Goal: Information Seeking & Learning: Learn about a topic

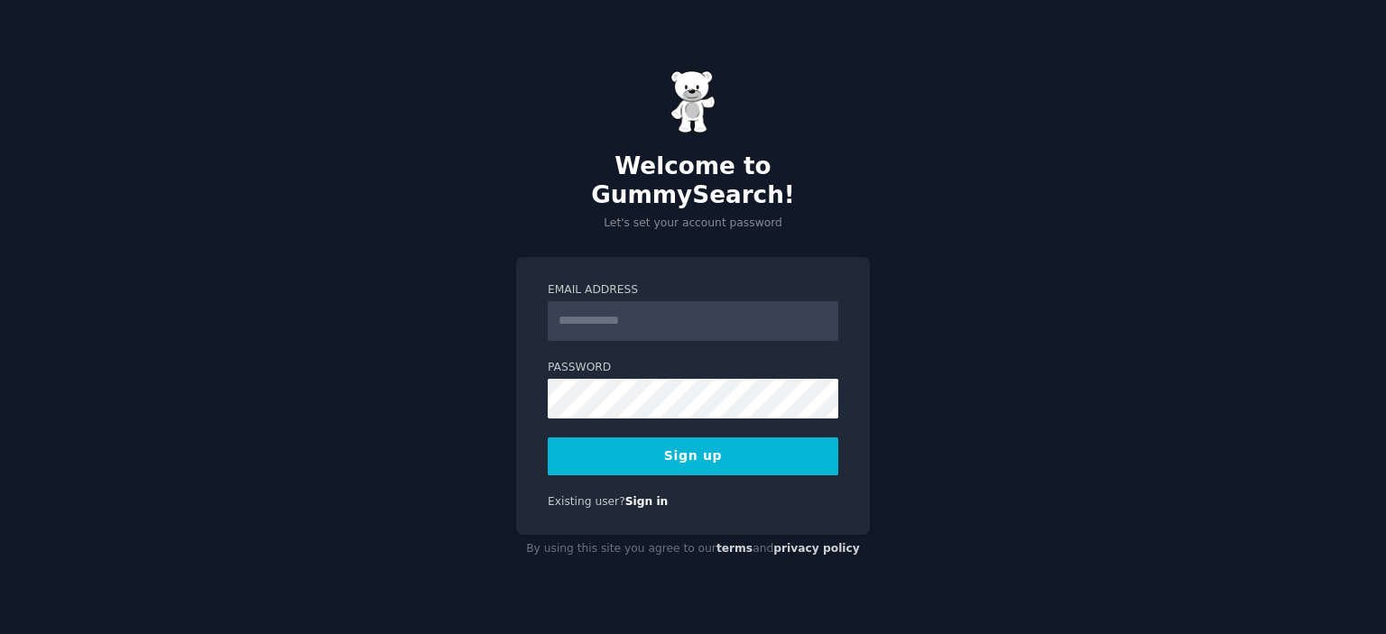
click at [687, 309] on input "Email Address" at bounding box center [693, 321] width 291 height 40
type input "**********"
click at [527, 374] on div "**********" at bounding box center [693, 396] width 354 height 278
click at [704, 438] on button "Sign up" at bounding box center [693, 457] width 291 height 38
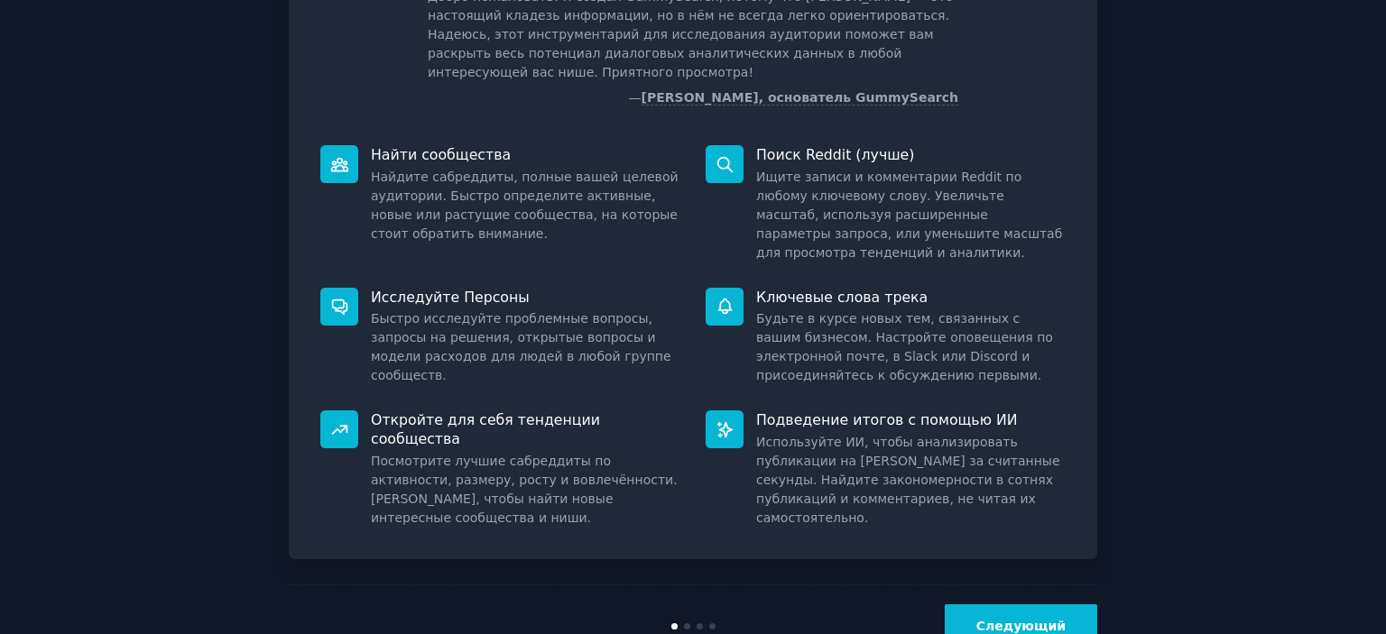
scroll to position [147, 0]
click at [1018, 618] on font "Следующий" at bounding box center [1020, 625] width 89 height 14
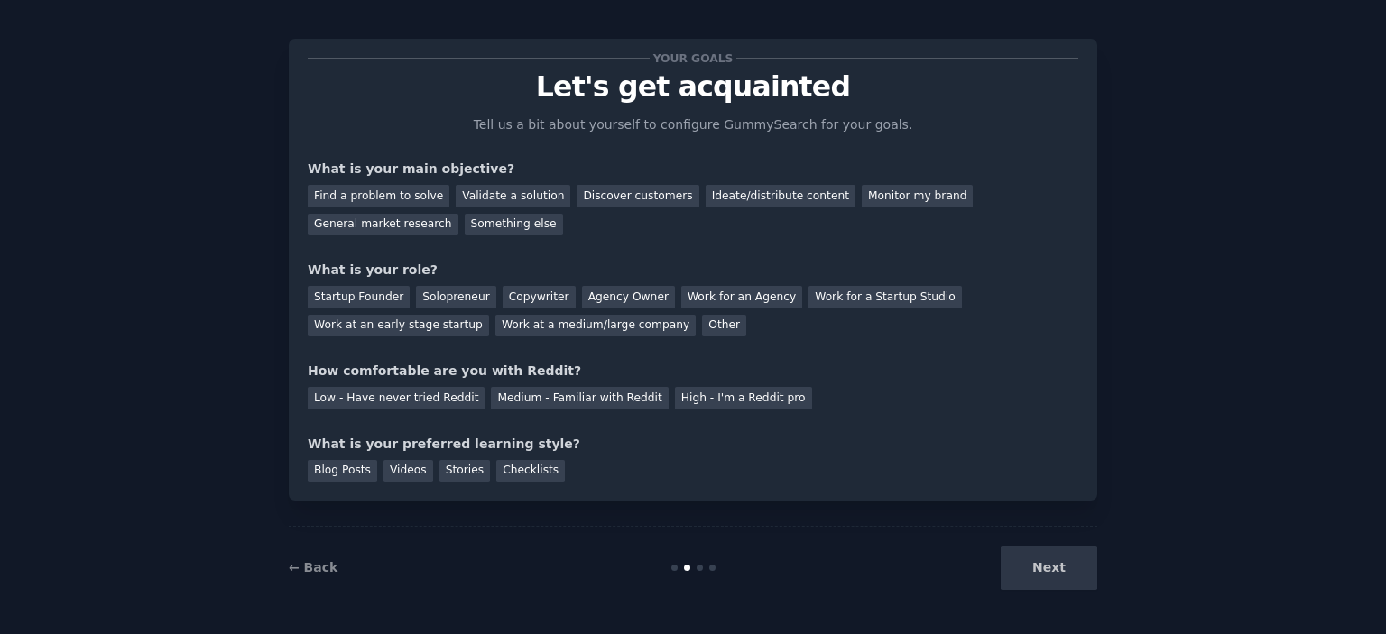
scroll to position [11, 0]
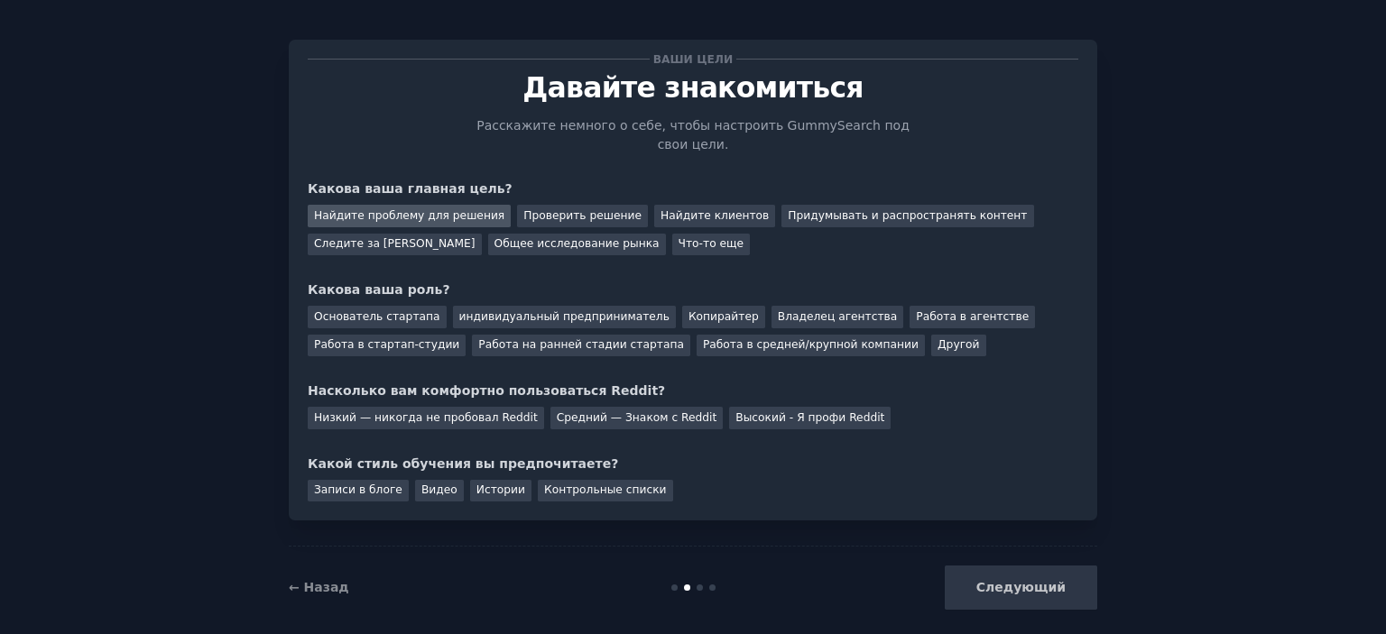
click at [425, 209] on font "Найдите проблему для решения" at bounding box center [409, 215] width 190 height 13
click at [385, 310] on font "Основатель стартапа" at bounding box center [377, 316] width 126 height 13
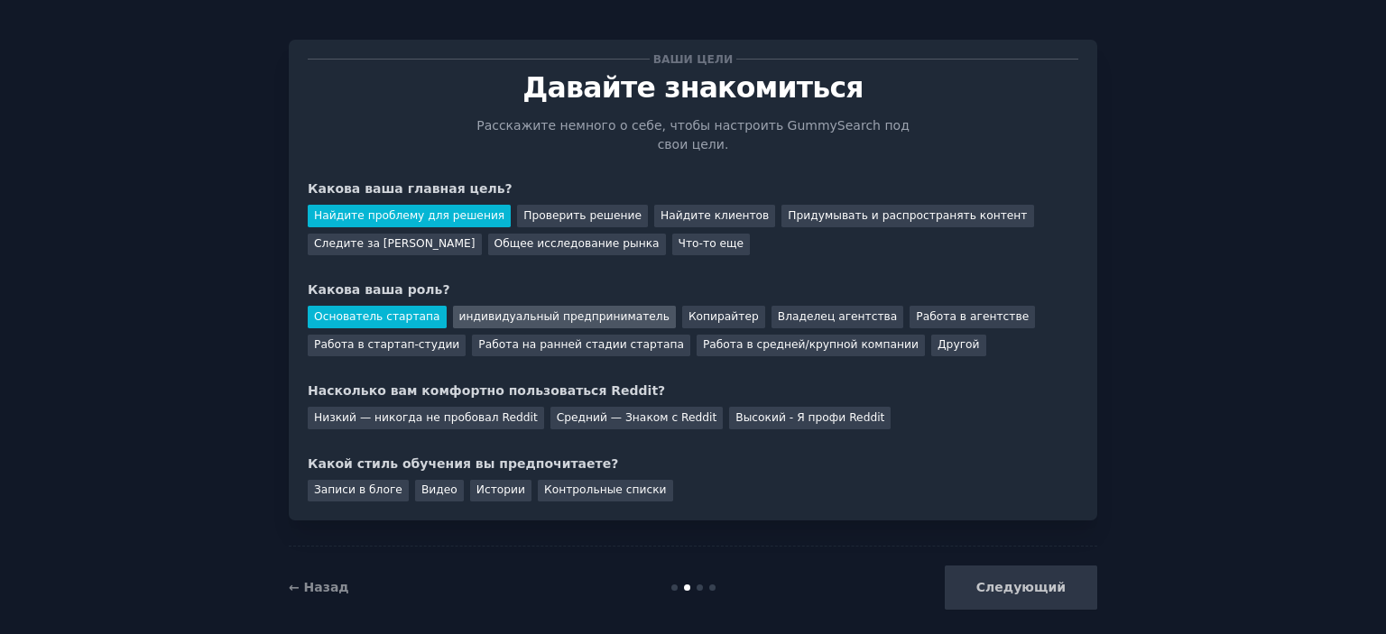
click at [461, 310] on font "индивидуальный предприниматель" at bounding box center [564, 316] width 210 height 13
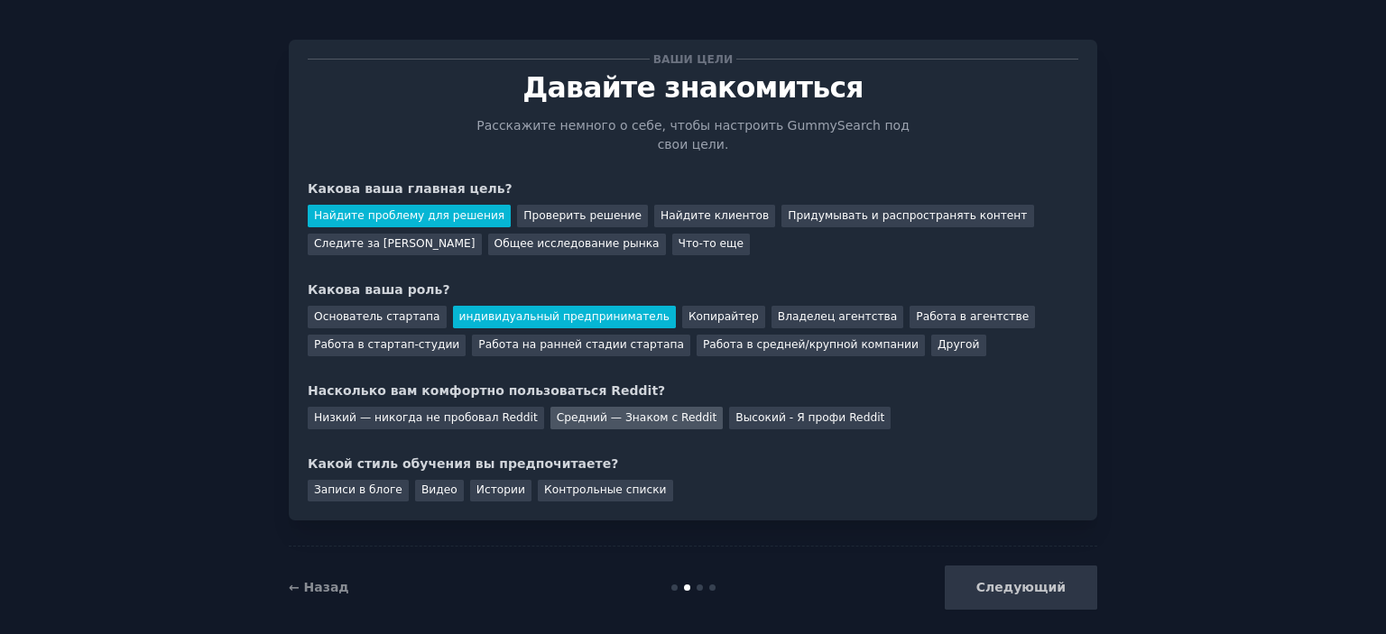
click at [601, 411] on font "Средний — Знаком с Reddit" at bounding box center [637, 417] width 161 height 13
click at [415, 480] on div "Видео" at bounding box center [439, 491] width 49 height 23
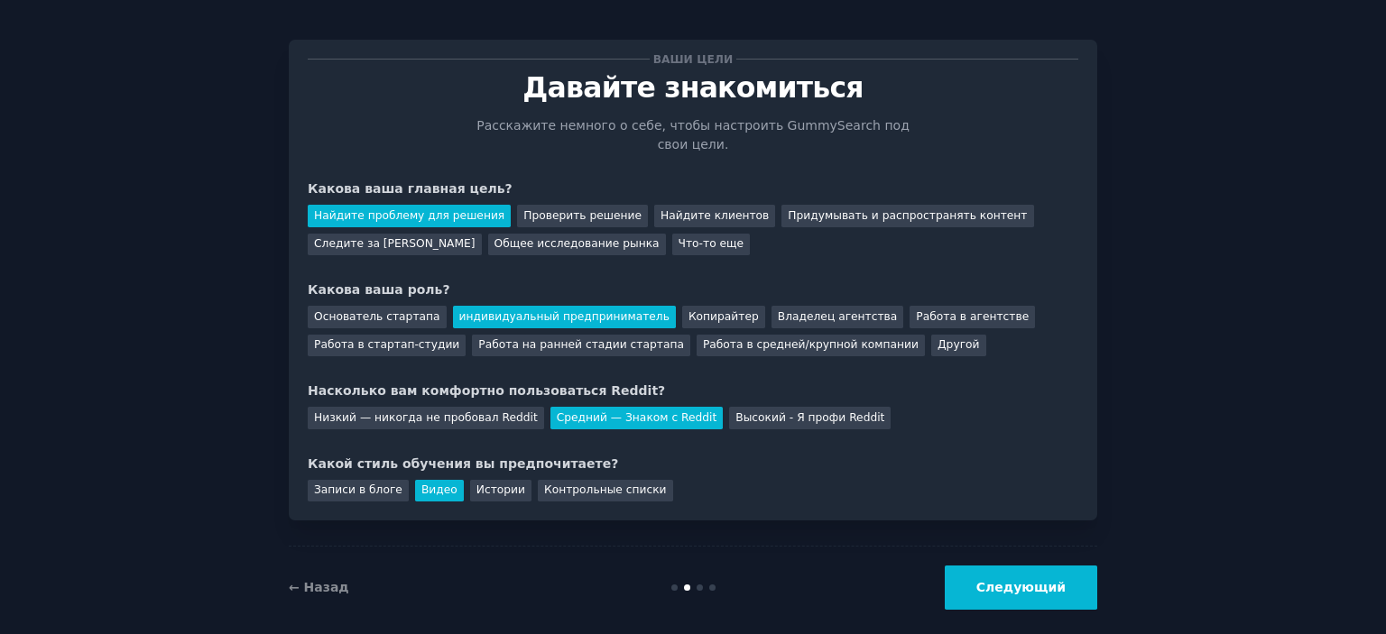
click at [1032, 580] on font "Следующий" at bounding box center [1020, 587] width 89 height 14
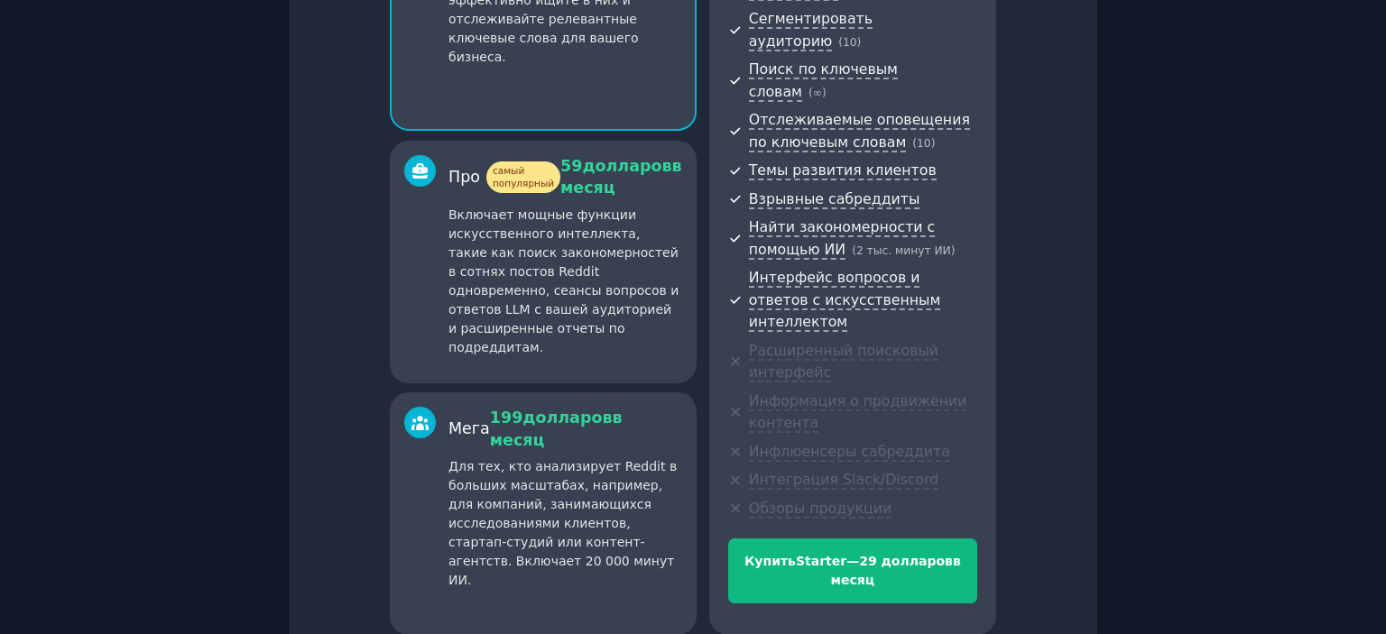
scroll to position [337, 0]
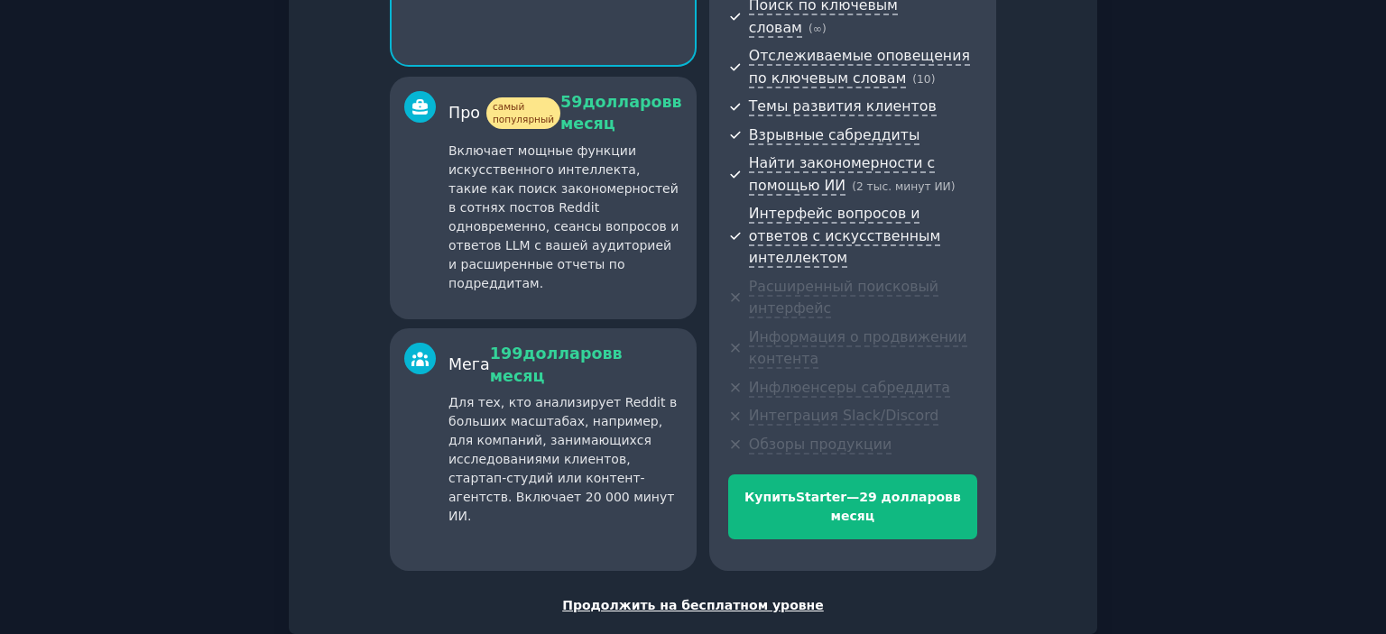
click at [713, 598] on font "Продолжить на бесплатном уровне" at bounding box center [693, 605] width 262 height 14
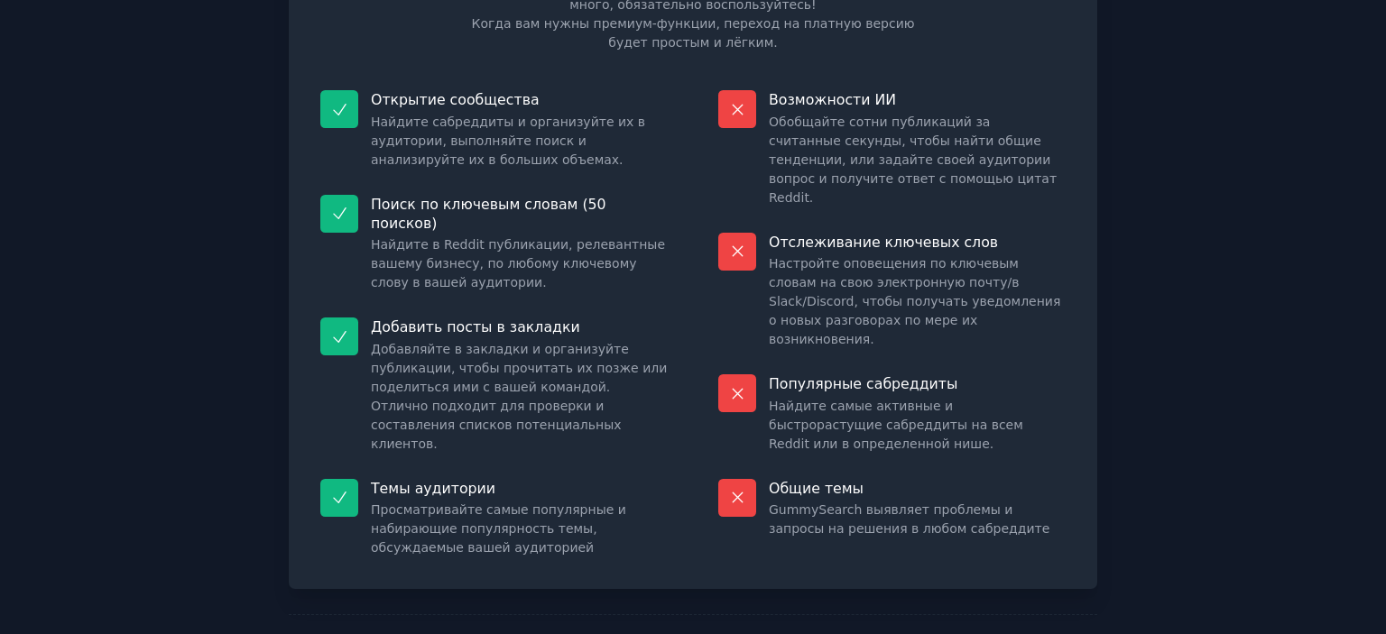
scroll to position [181, 0]
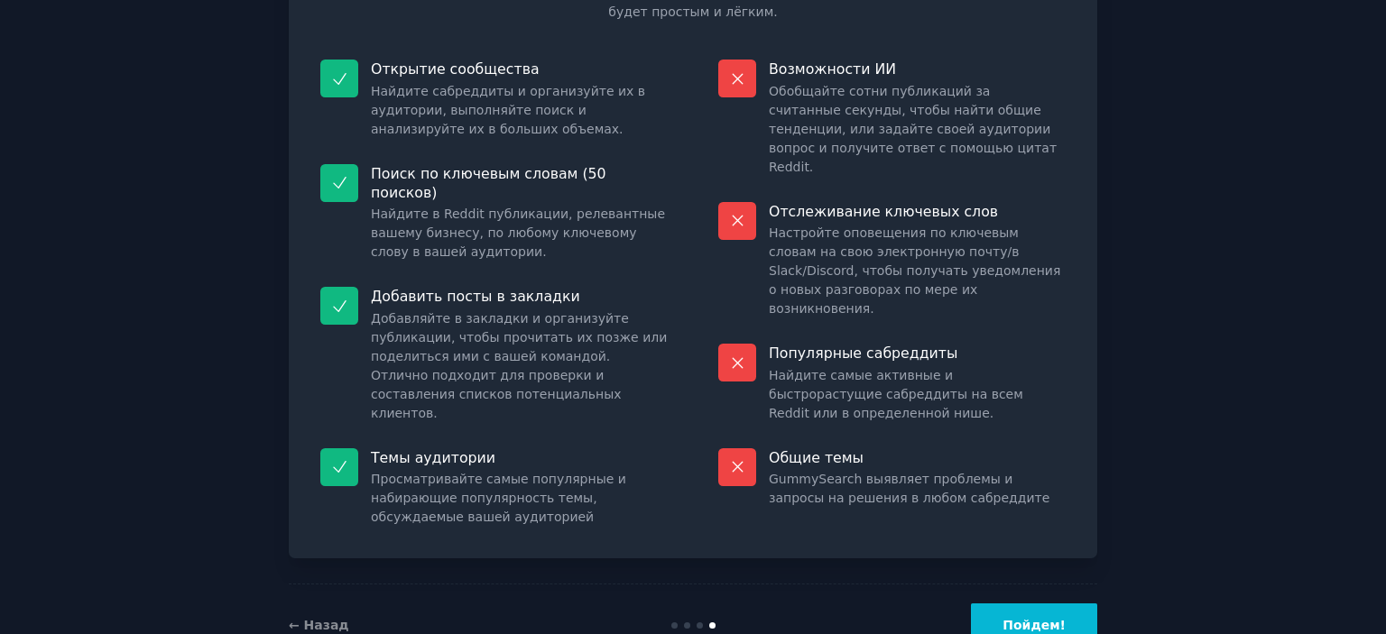
click at [1063, 618] on font "Пойдем!" at bounding box center [1033, 625] width 63 height 14
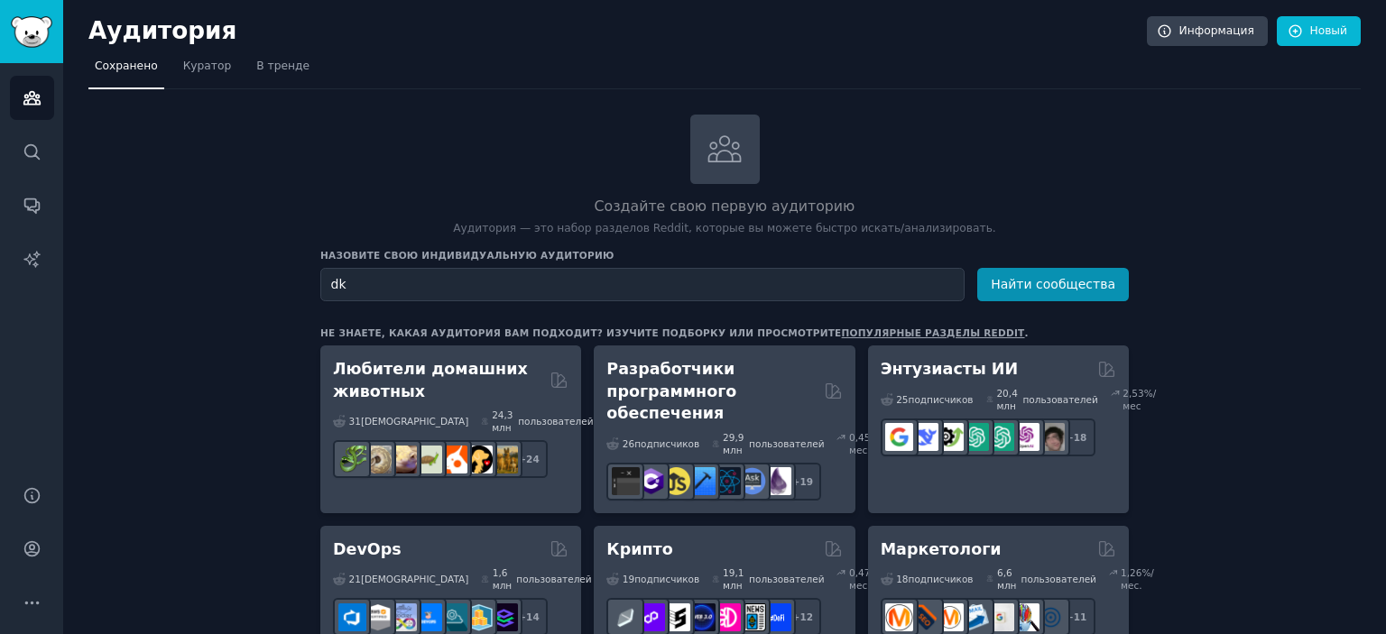
type input "d"
click at [1106, 284] on font "Найти сообщества" at bounding box center [1053, 284] width 125 height 14
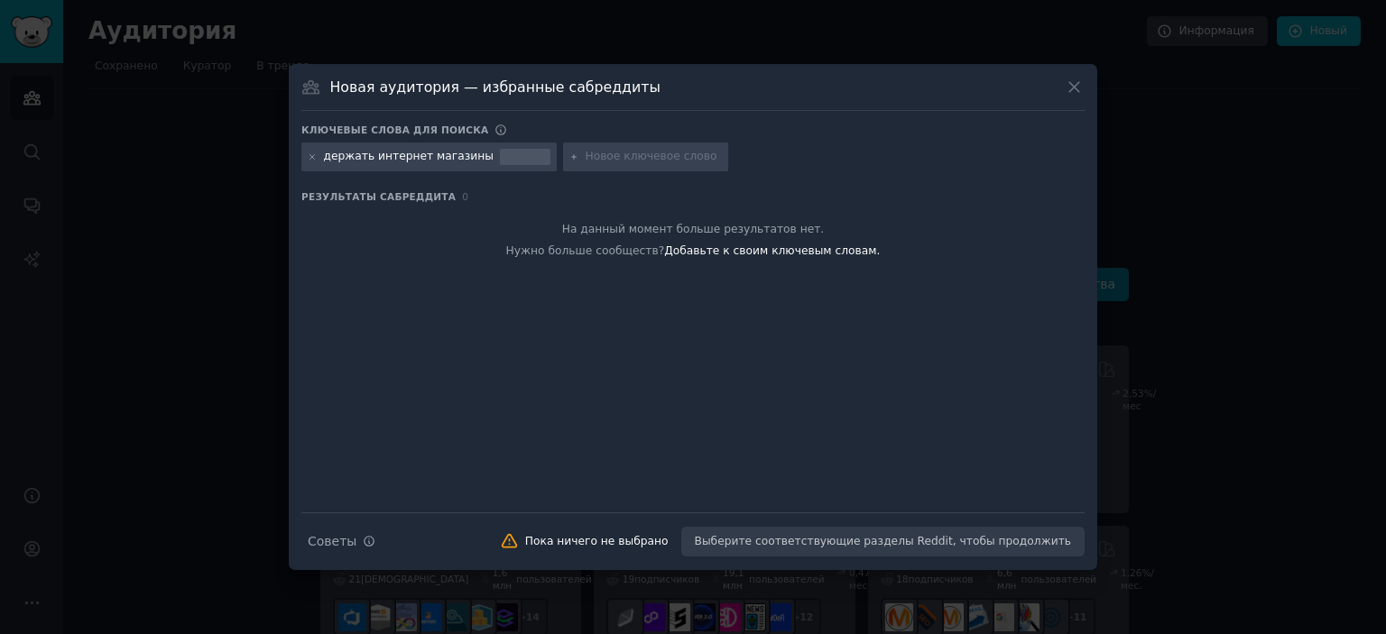
click at [799, 541] on div "Советы по поиску Советы Пока ничего не выбрано Выберите соответствующие разделы…" at bounding box center [692, 534] width 783 height 45
click at [312, 155] on icon at bounding box center [313, 157] width 10 height 10
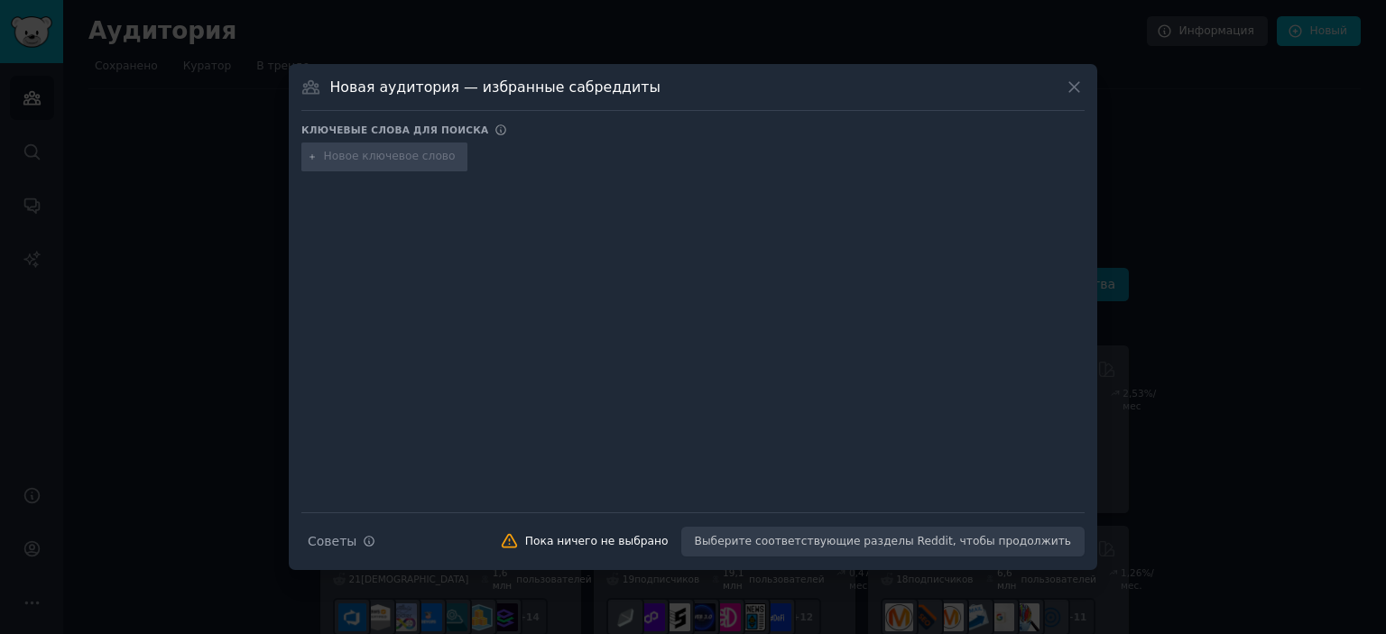
click at [313, 158] on icon at bounding box center [313, 157] width 10 height 10
click at [1076, 97] on icon at bounding box center [1074, 87] width 19 height 19
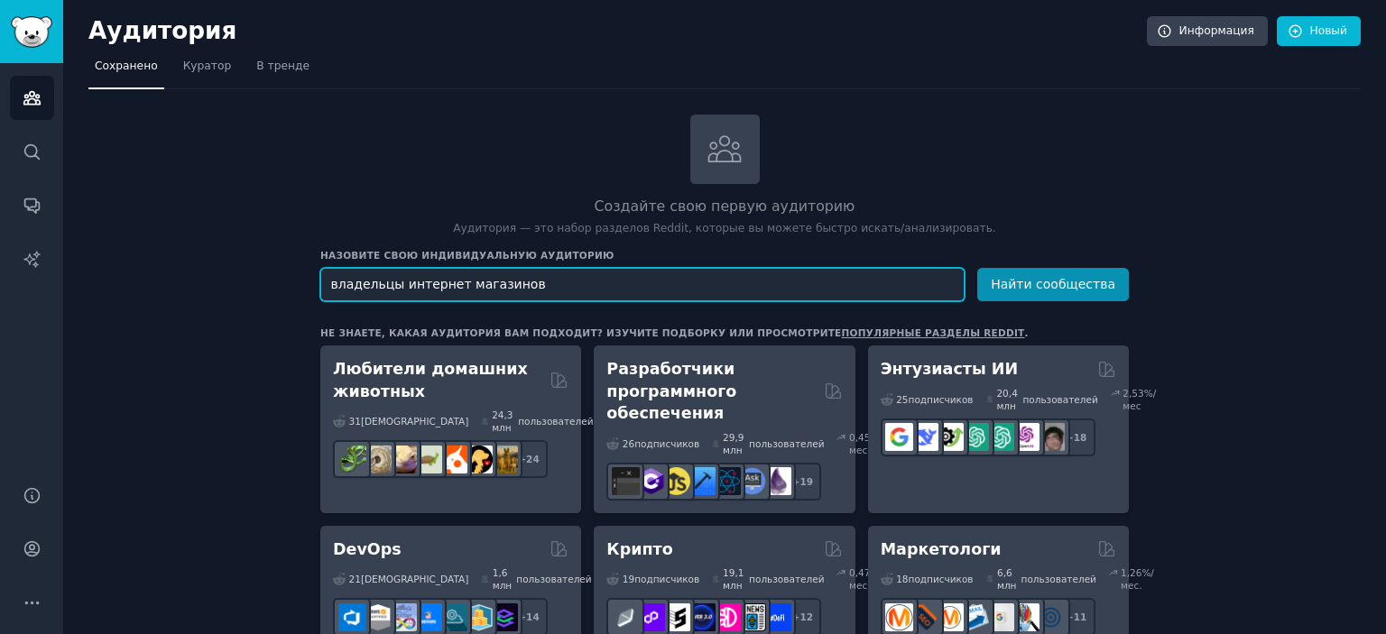
drag, startPoint x: 539, startPoint y: 287, endPoint x: 278, endPoint y: 270, distance: 261.3
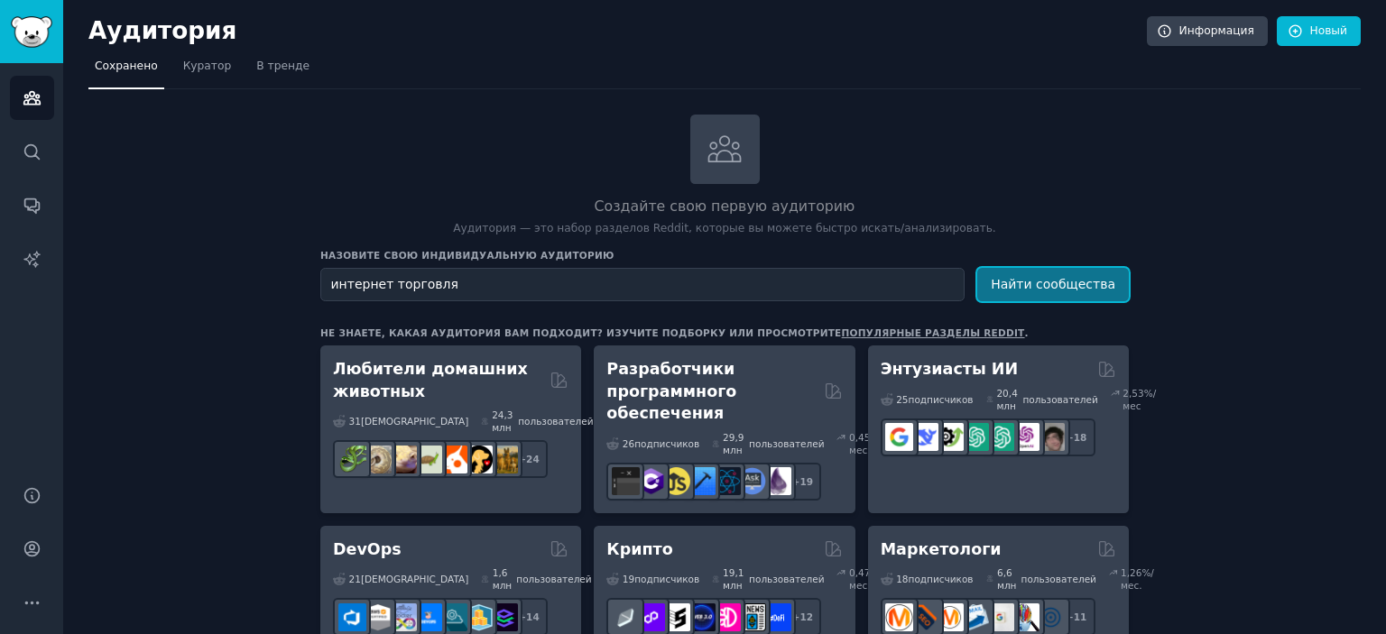
click at [1083, 295] on button "Найти сообщества" at bounding box center [1053, 284] width 152 height 33
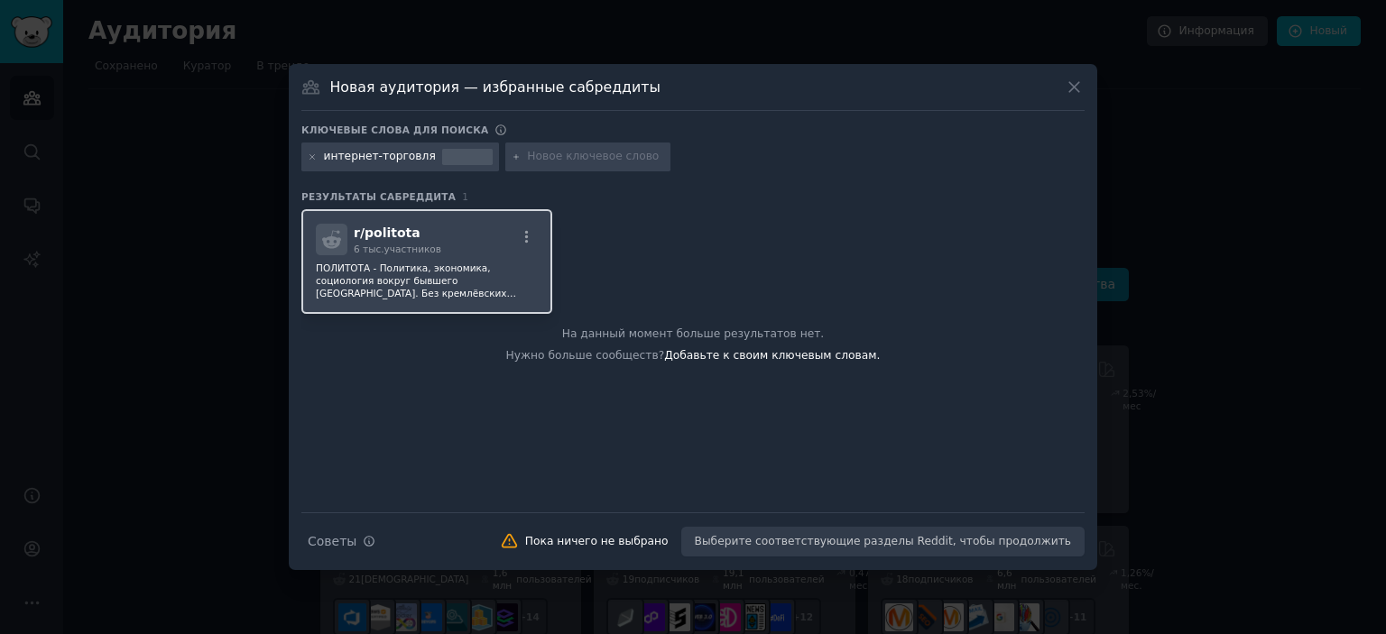
click at [416, 252] on font "участников" at bounding box center [412, 249] width 57 height 11
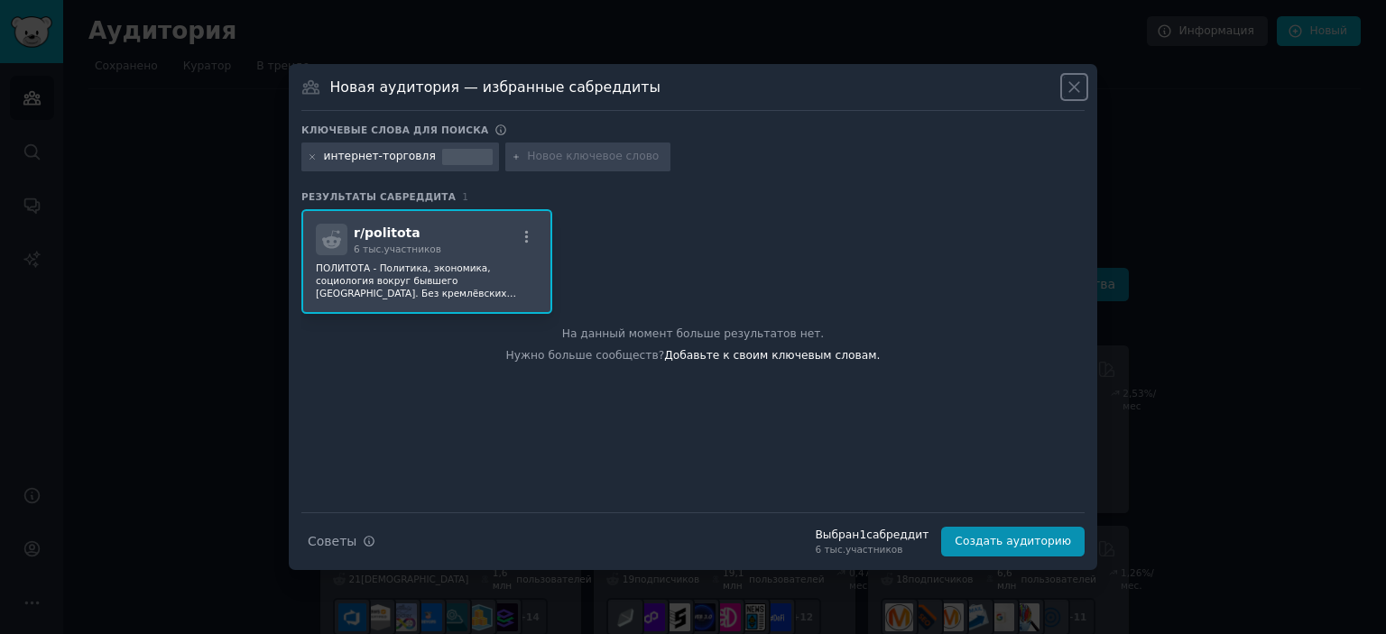
click at [1068, 83] on icon at bounding box center [1074, 87] width 19 height 19
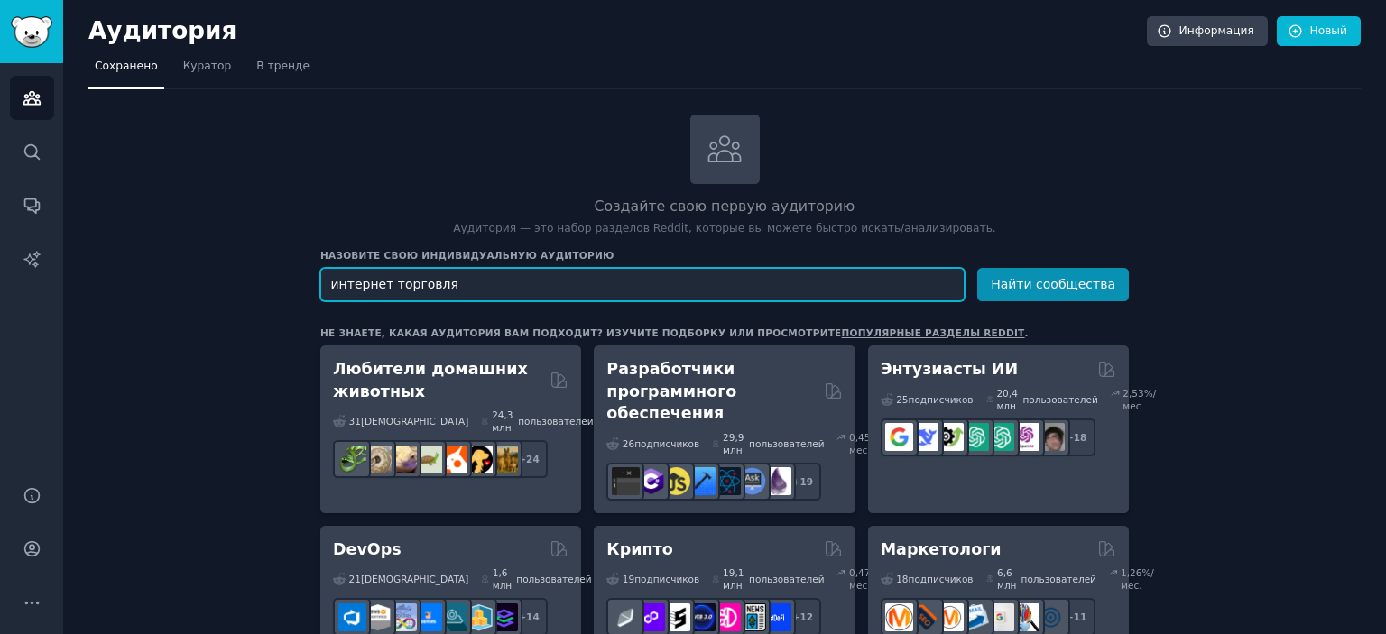
drag, startPoint x: 448, startPoint y: 281, endPoint x: 217, endPoint y: 263, distance: 232.5
type input "продажа автомобилей"
click at [977, 268] on button "Найти сообщества" at bounding box center [1053, 284] width 152 height 33
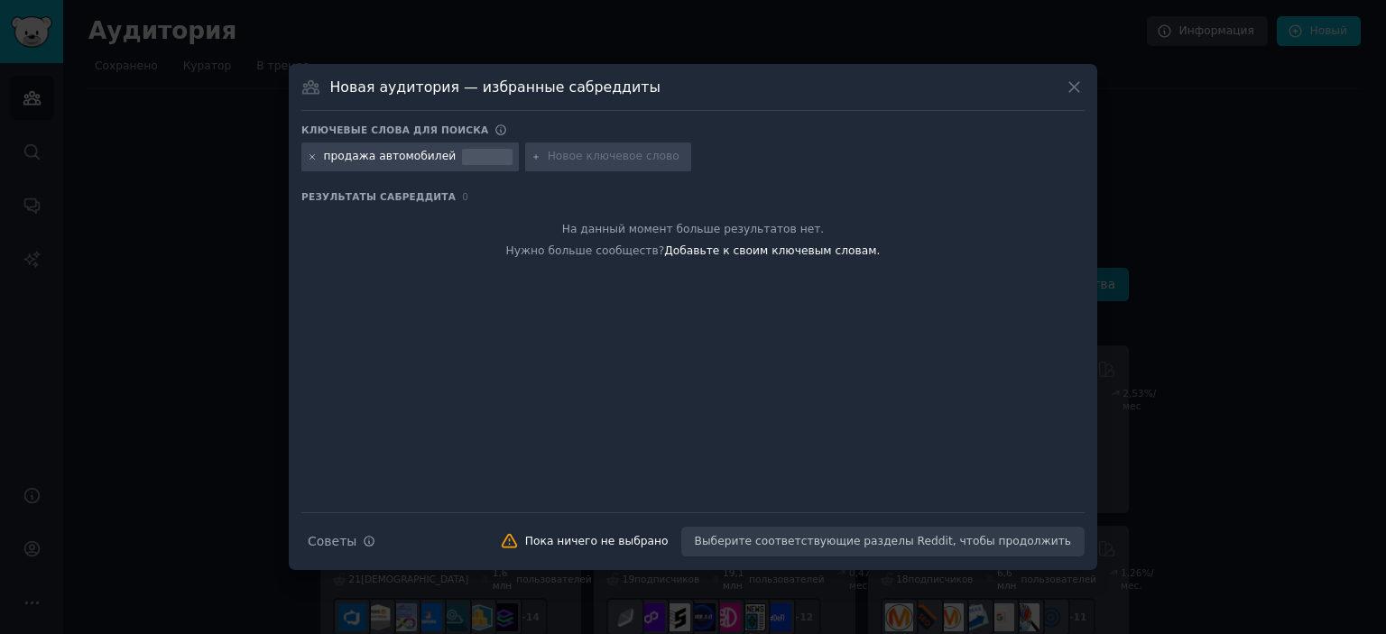
click at [313, 159] on icon at bounding box center [313, 157] width 10 height 10
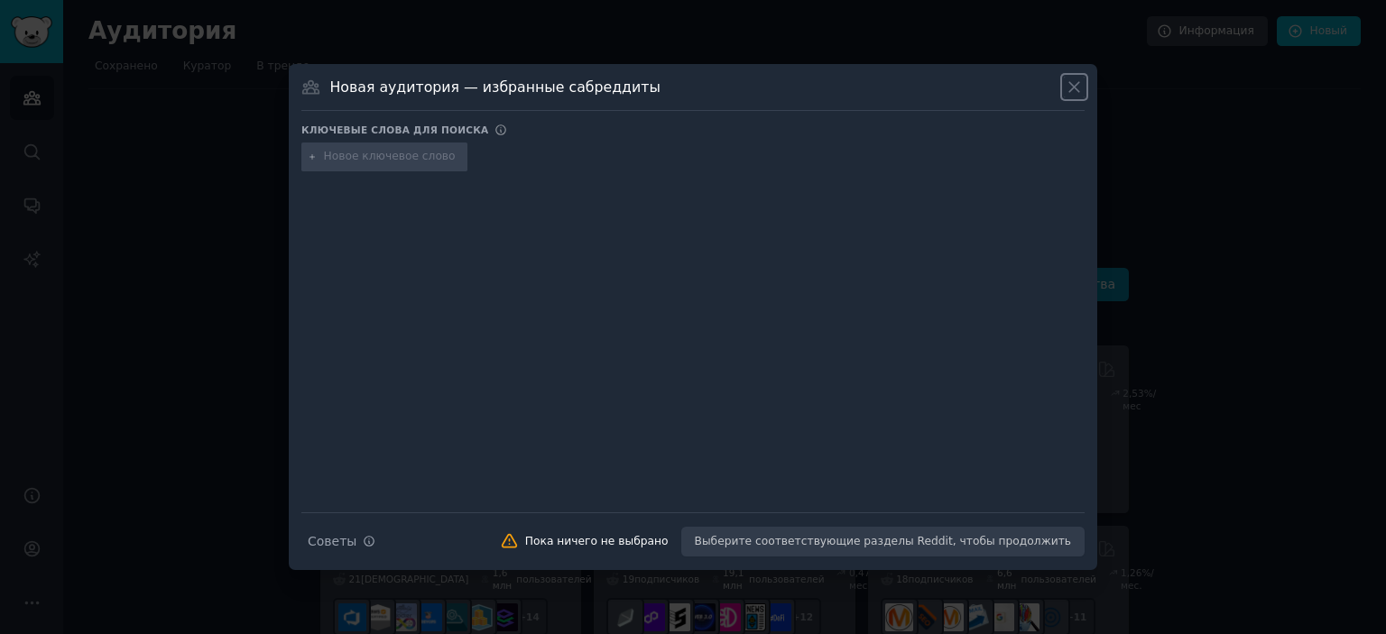
click at [1072, 91] on icon at bounding box center [1074, 87] width 19 height 19
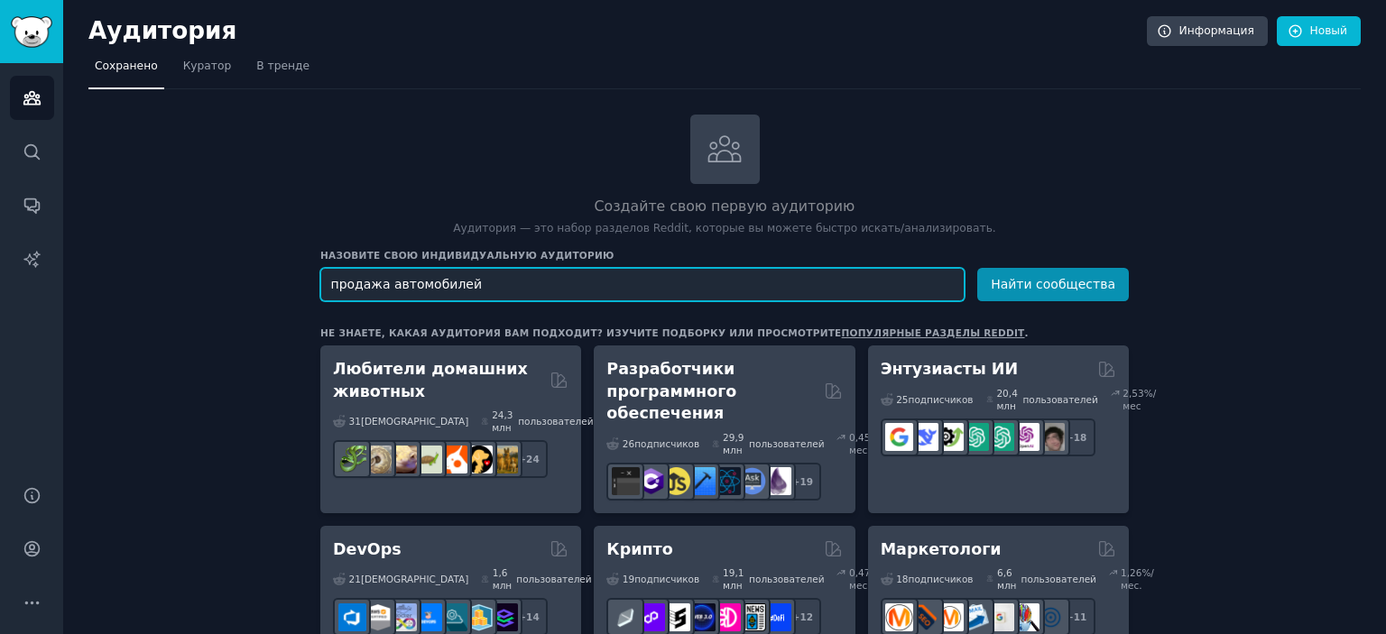
drag, startPoint x: 484, startPoint y: 286, endPoint x: 267, endPoint y: 283, distance: 216.5
type input "автомобили"
click at [977, 268] on button "Найти сообщества" at bounding box center [1053, 284] width 152 height 33
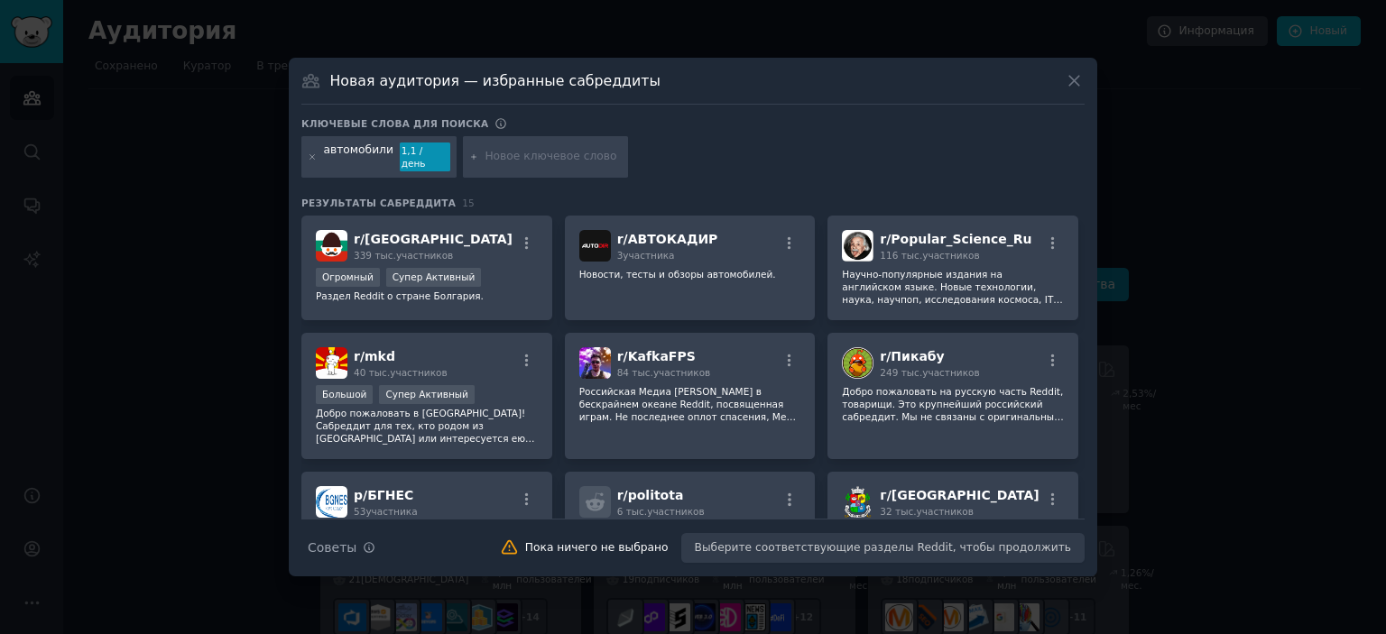
click at [1075, 90] on icon at bounding box center [1074, 80] width 19 height 19
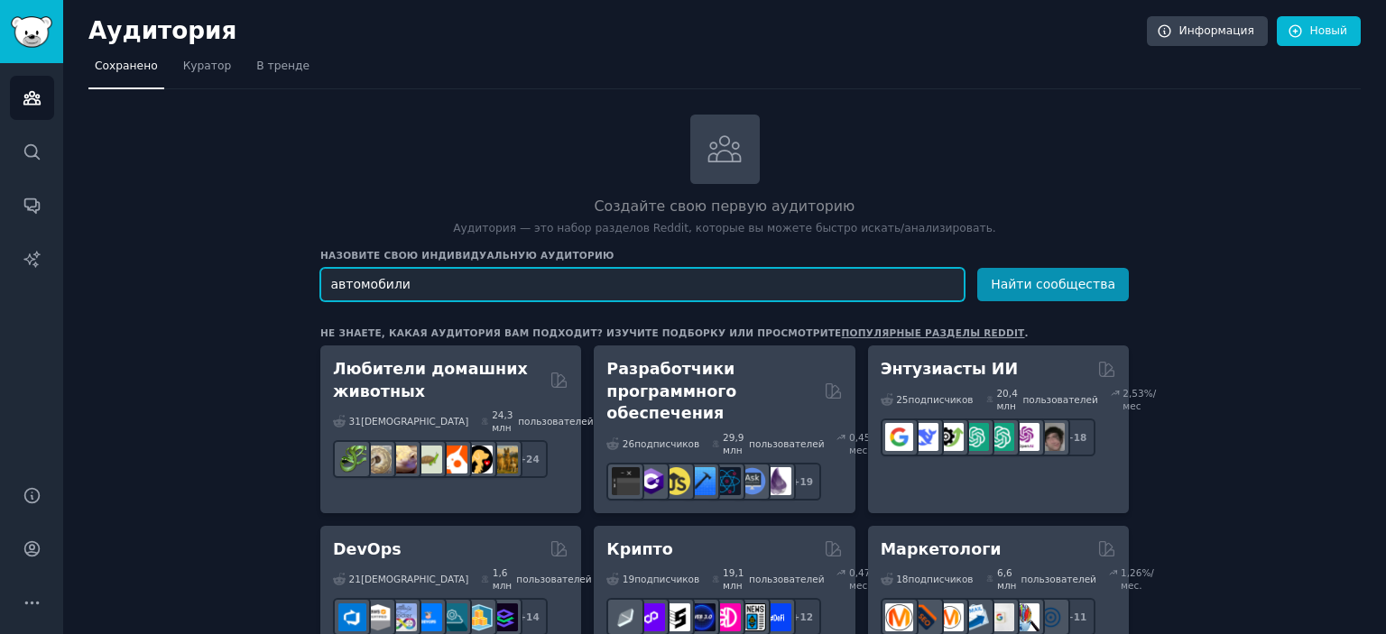
drag, startPoint x: 415, startPoint y: 281, endPoint x: 295, endPoint y: 288, distance: 120.2
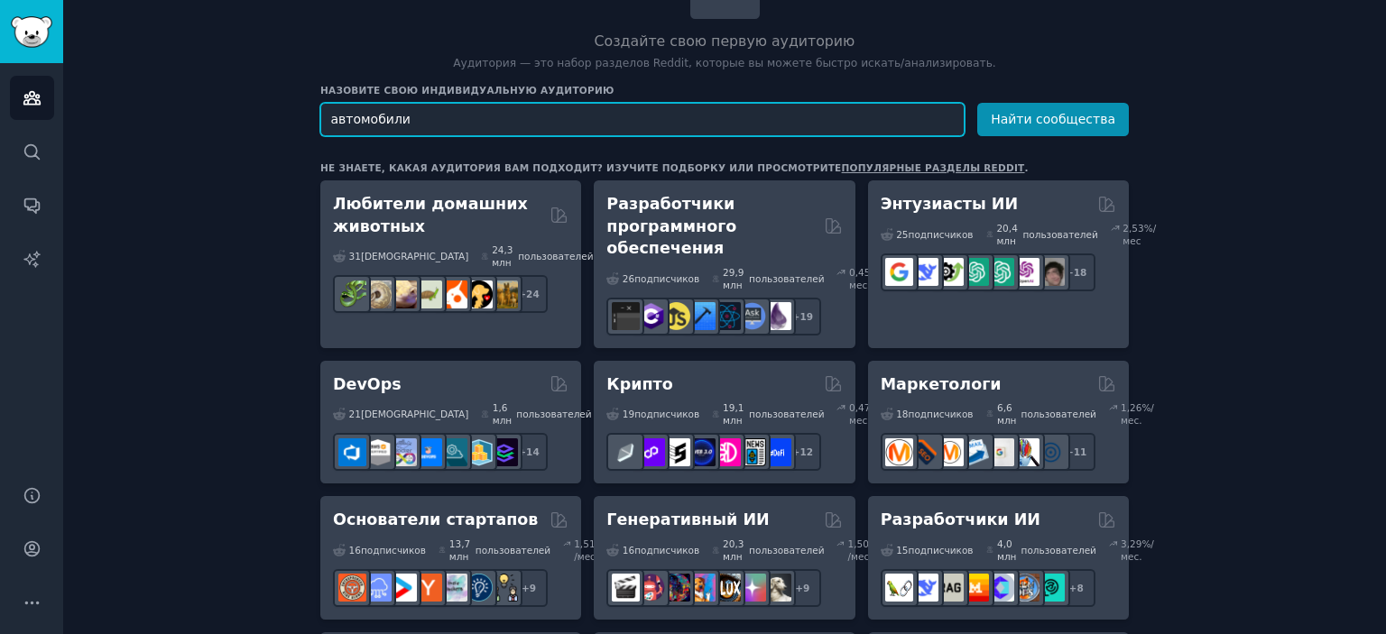
scroll to position [180, 0]
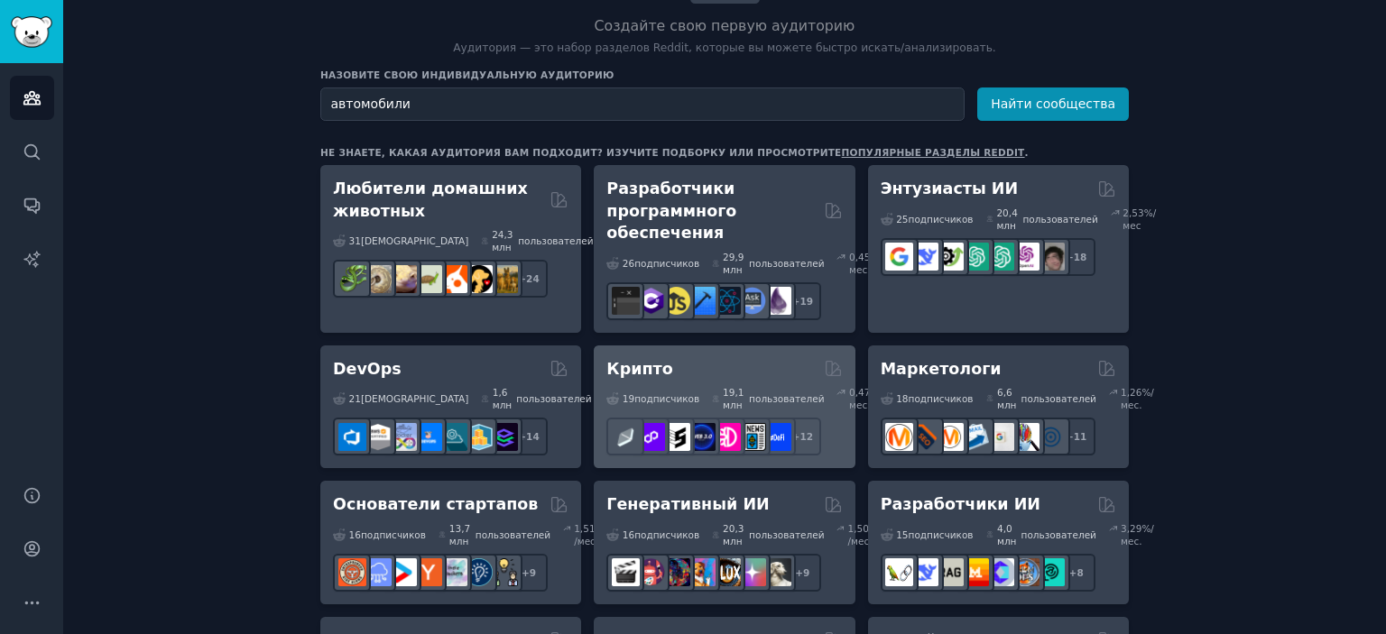
click at [716, 381] on div "Крипто" at bounding box center [723, 369] width 235 height 23
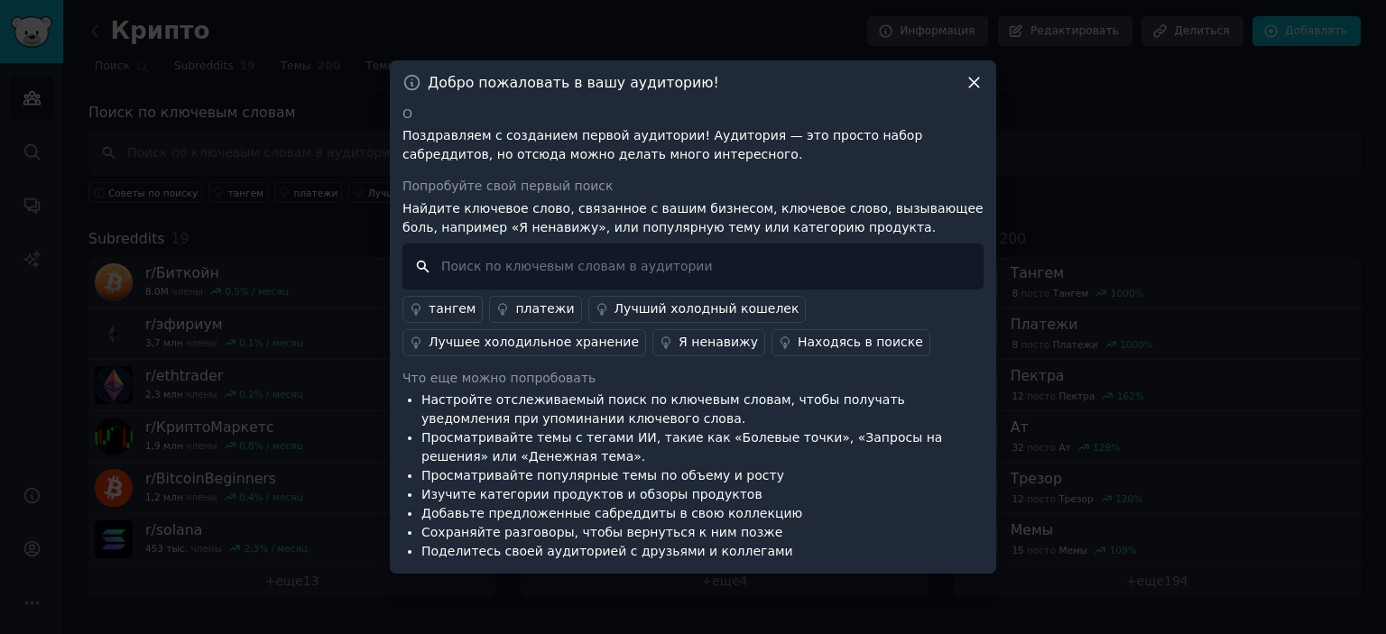
click at [455, 280] on input "text" at bounding box center [692, 267] width 581 height 46
click at [978, 85] on icon at bounding box center [973, 82] width 19 height 19
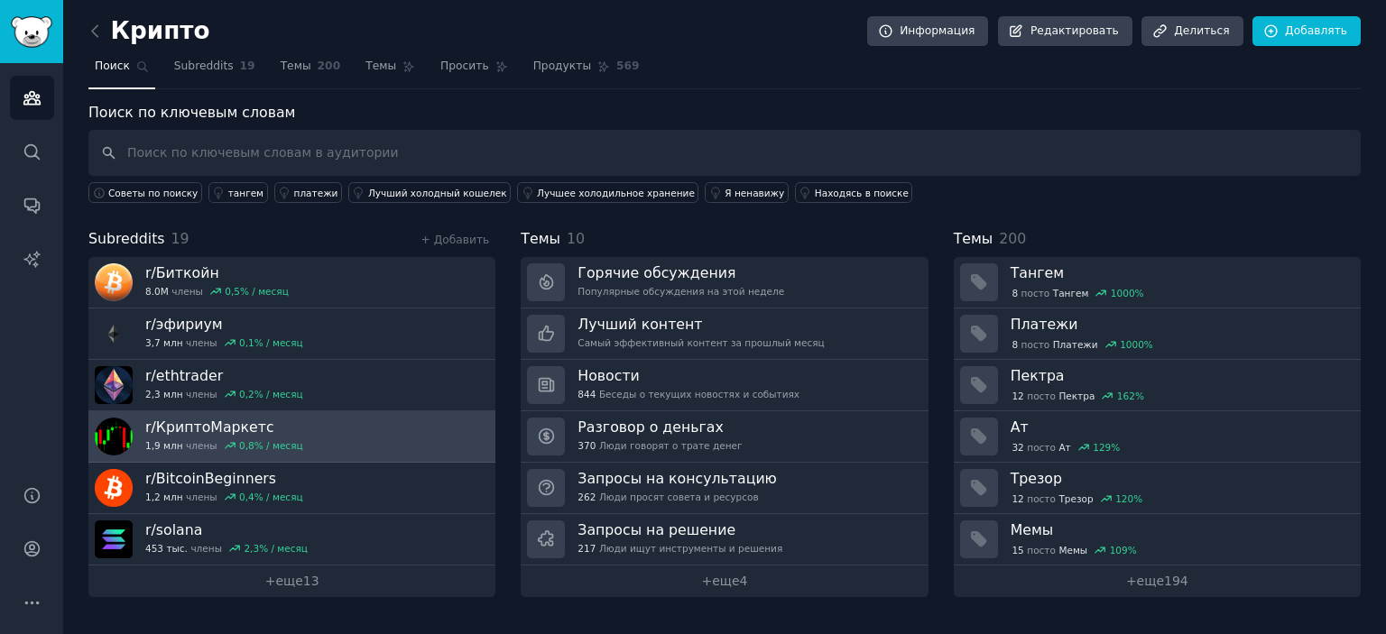
click at [254, 419] on font "КриптоМаркетс" at bounding box center [215, 427] width 118 height 17
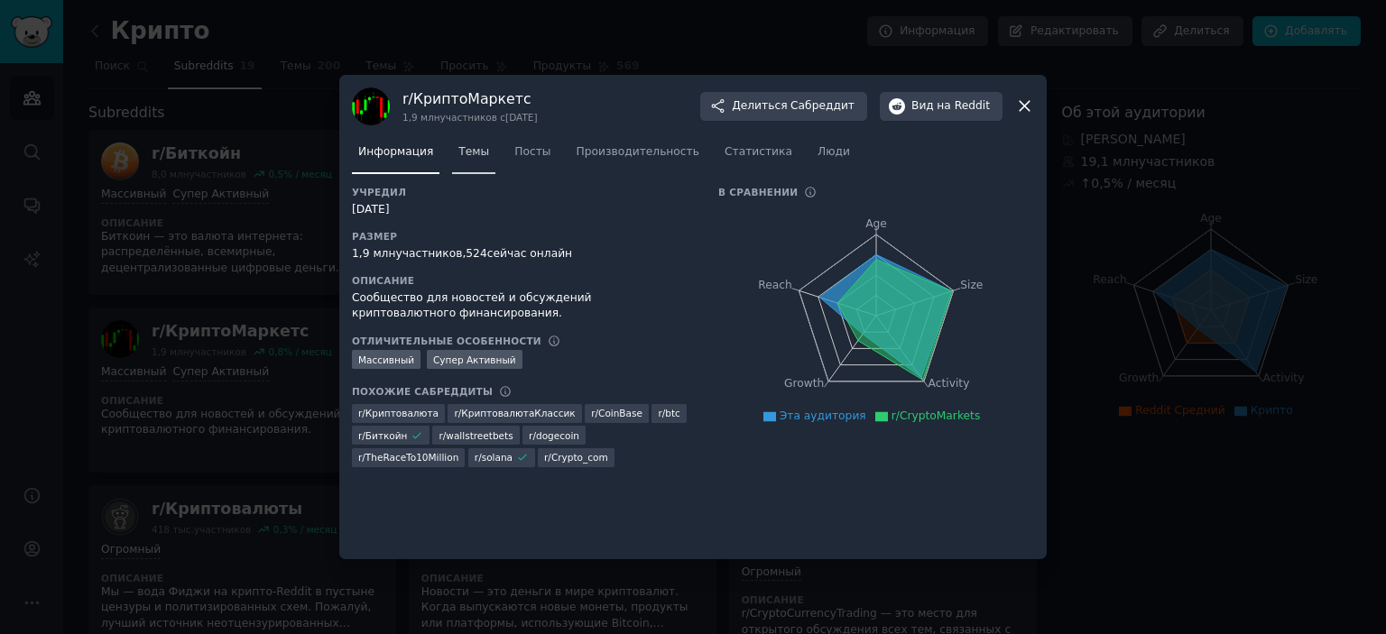
click at [460, 161] on link "Темы" at bounding box center [473, 156] width 43 height 37
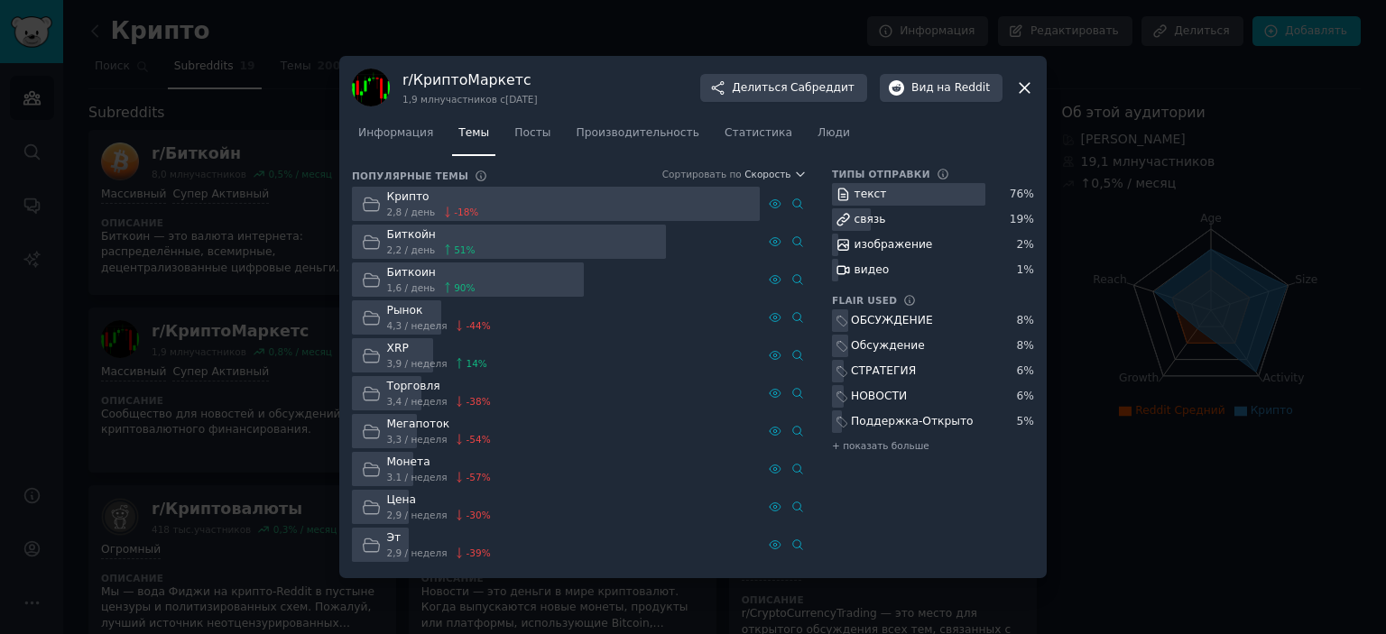
click at [428, 316] on div "Рынок" at bounding box center [439, 311] width 104 height 16
click at [372, 322] on icon at bounding box center [371, 318] width 19 height 19
click at [524, 133] on font "Посты" at bounding box center [532, 132] width 36 height 13
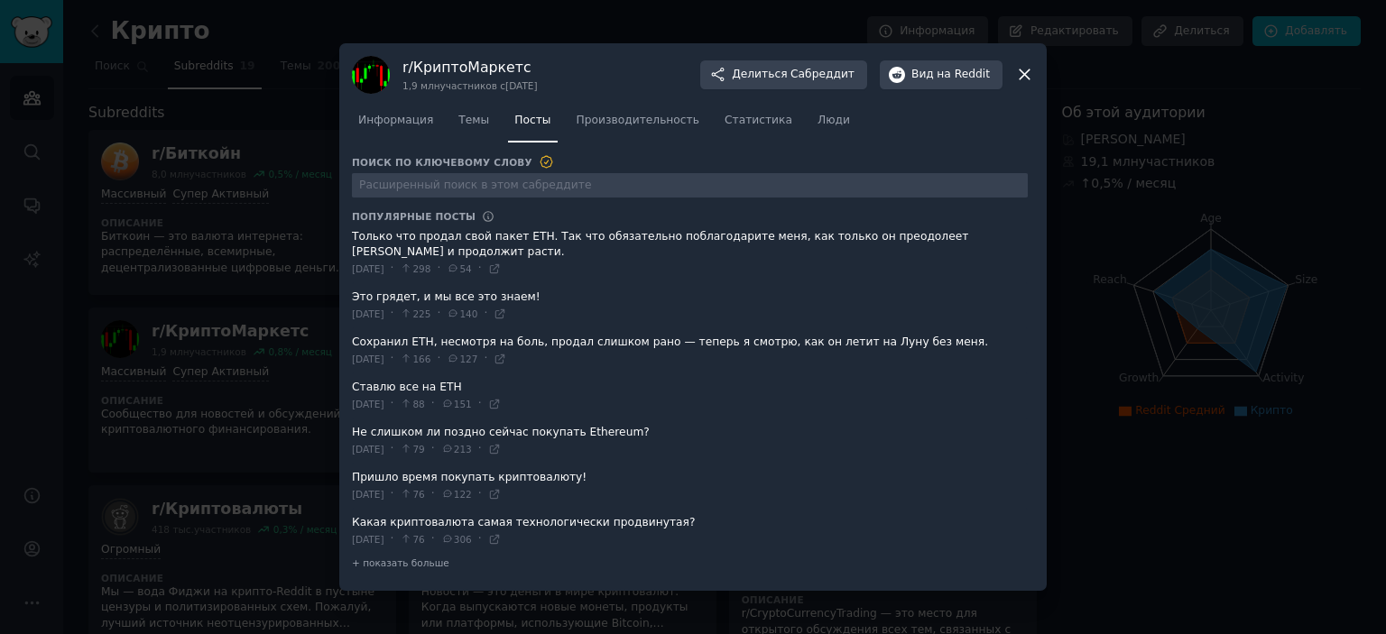
click at [1018, 84] on icon at bounding box center [1024, 74] width 19 height 19
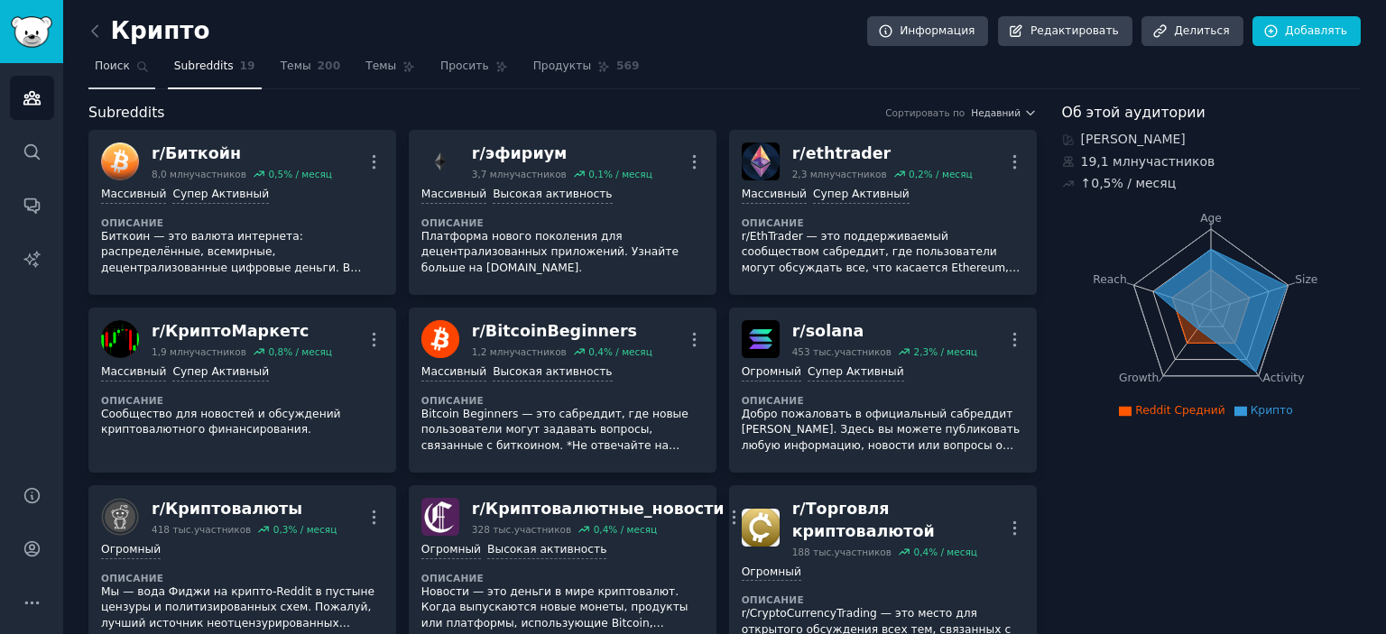
click at [108, 68] on font "Поиск" at bounding box center [112, 66] width 35 height 13
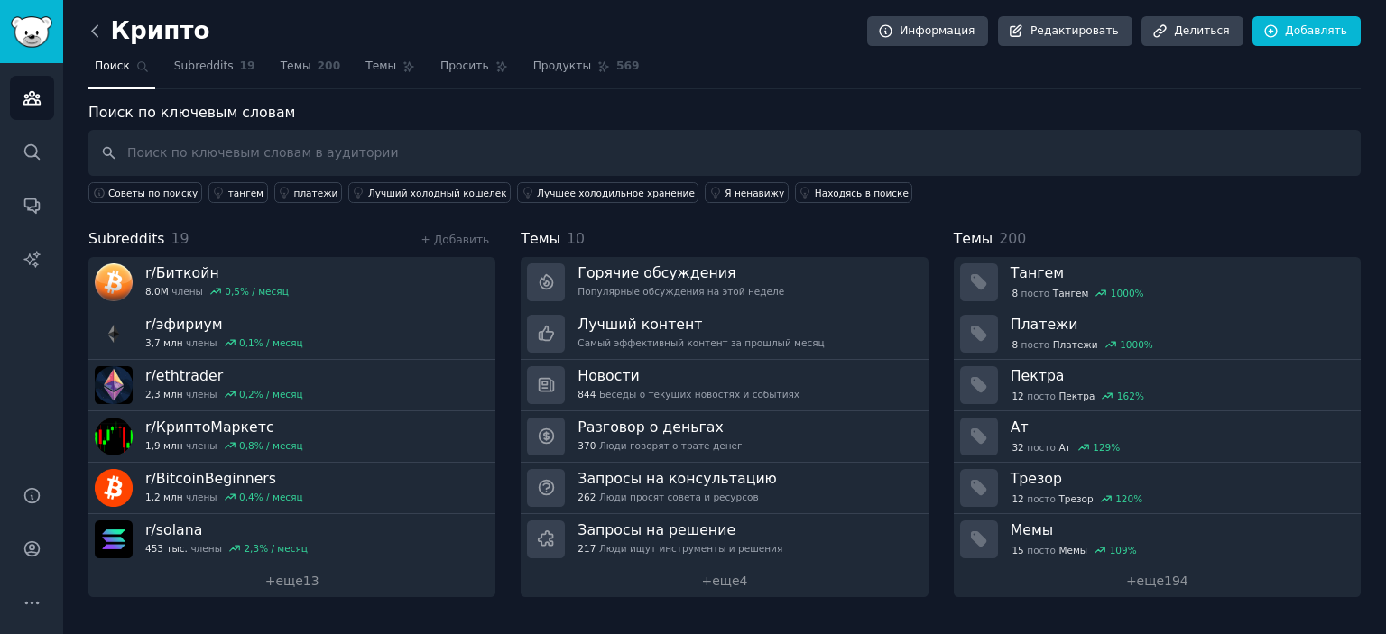
click at [95, 29] on icon at bounding box center [95, 31] width 19 height 19
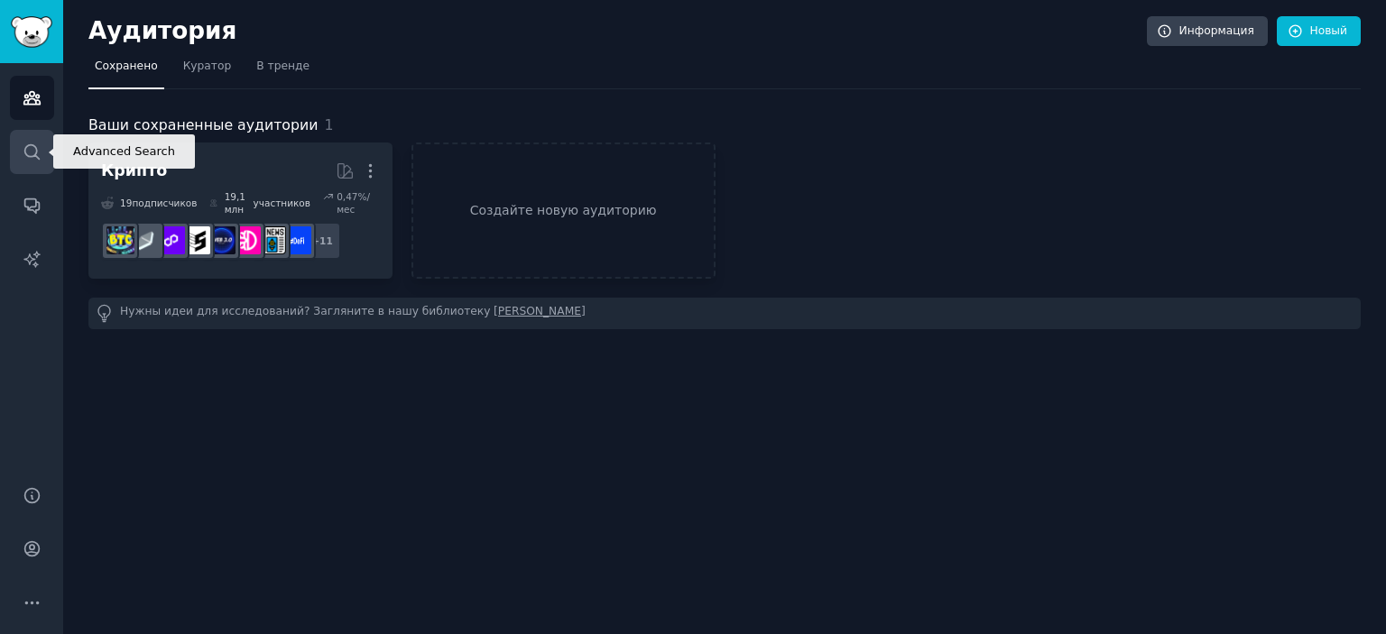
click at [39, 154] on icon "Боковая панель" at bounding box center [32, 152] width 19 height 19
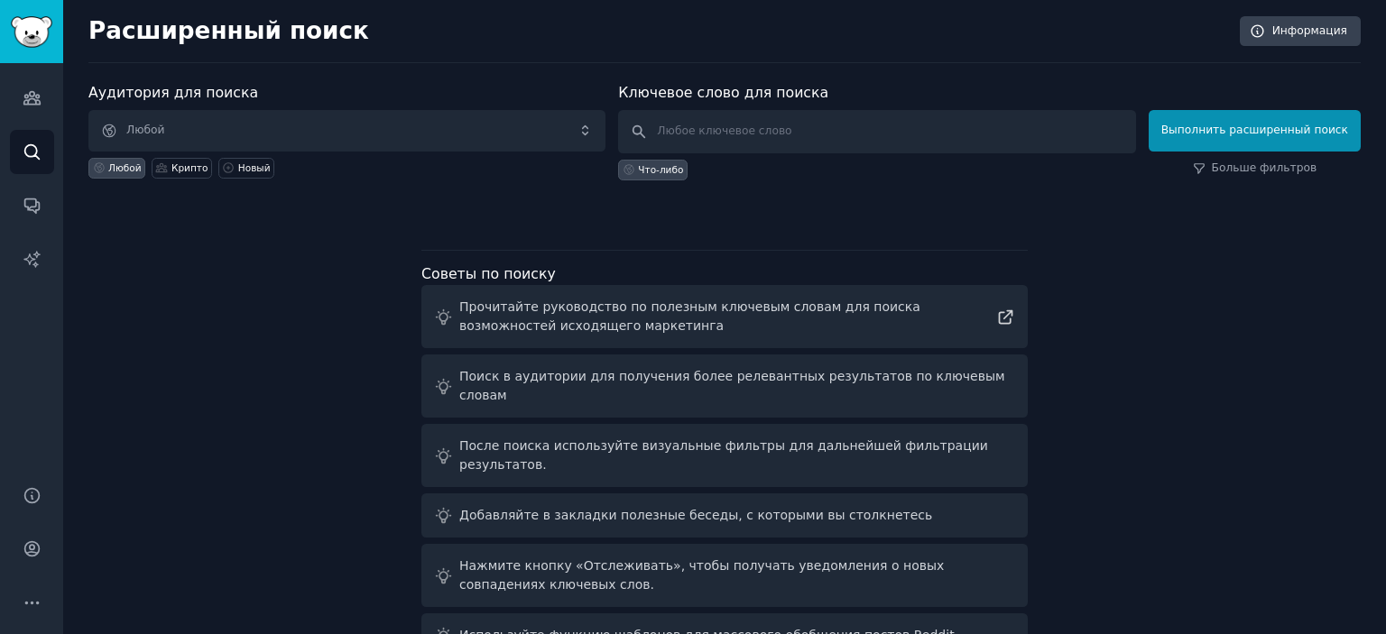
scroll to position [15, 0]
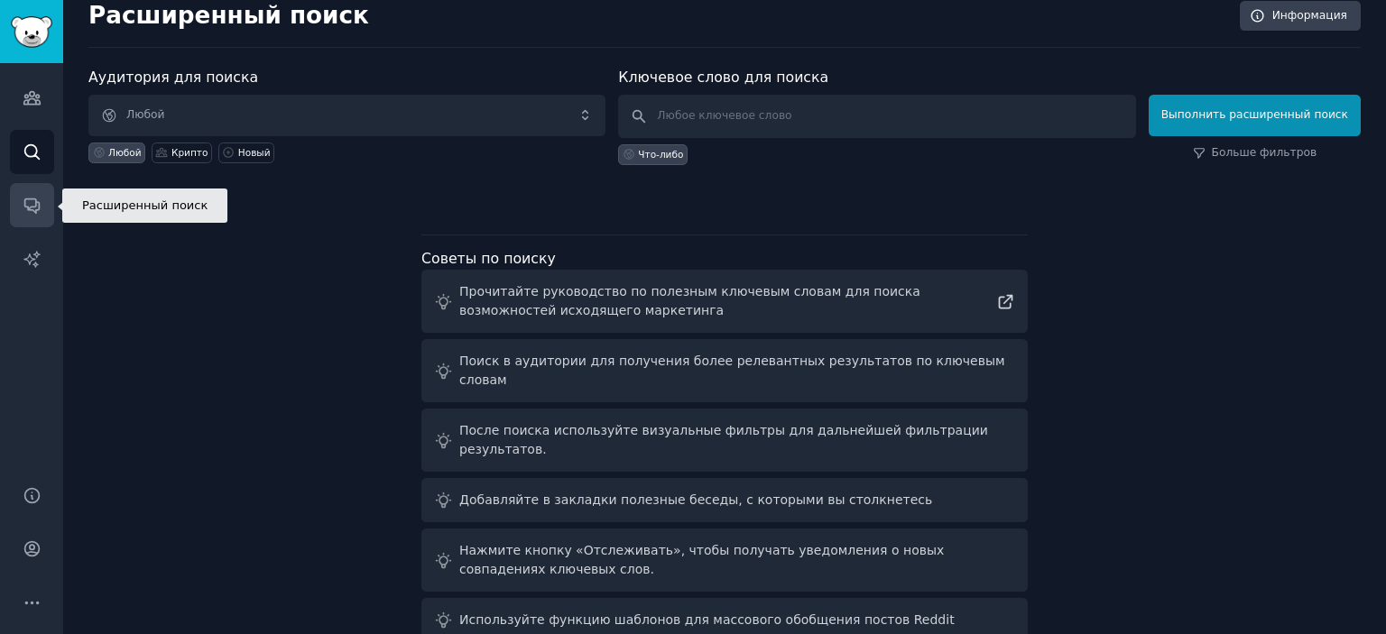
click at [37, 207] on icon "Боковая панель" at bounding box center [32, 205] width 19 height 19
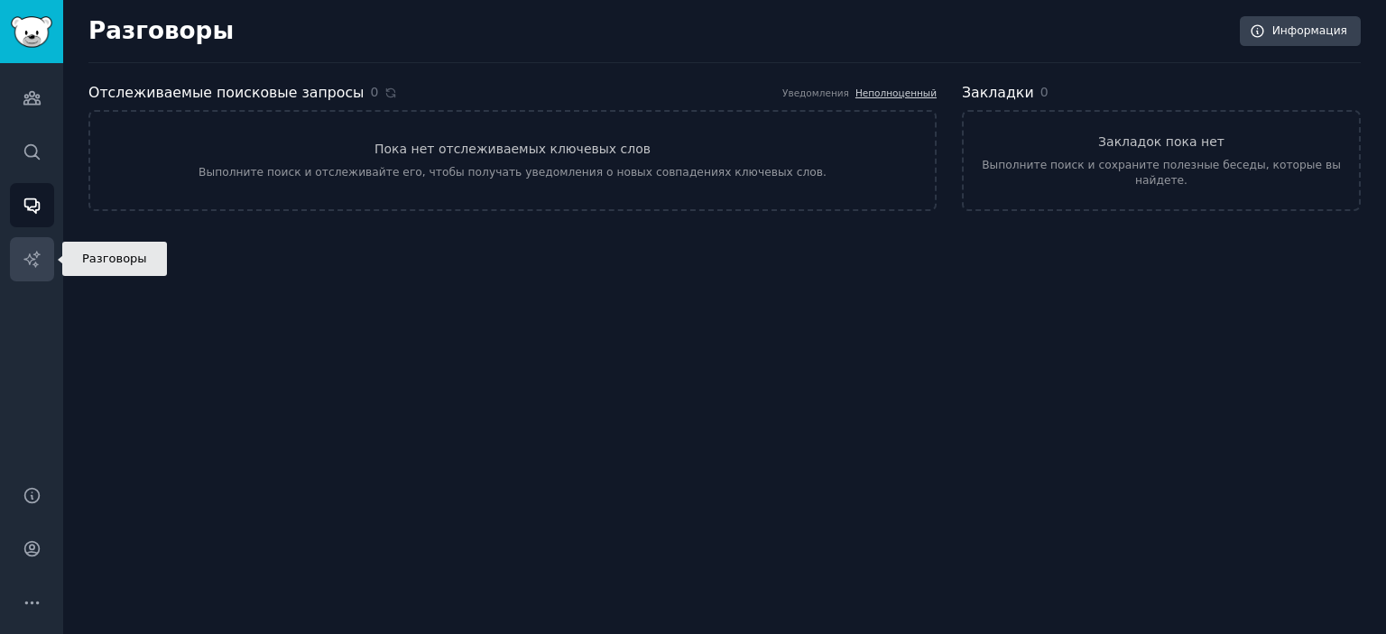
click at [34, 257] on icon "Боковая панель" at bounding box center [32, 259] width 19 height 19
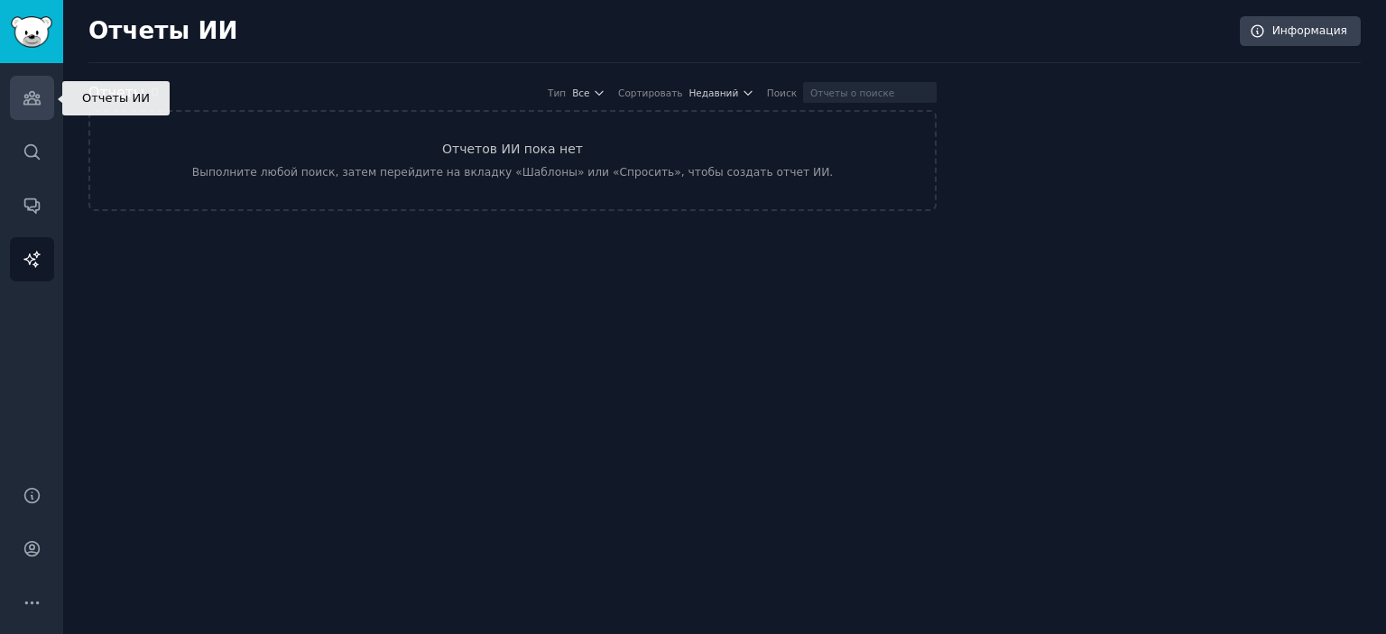
click at [45, 104] on link "Аудитория" at bounding box center [32, 98] width 44 height 44
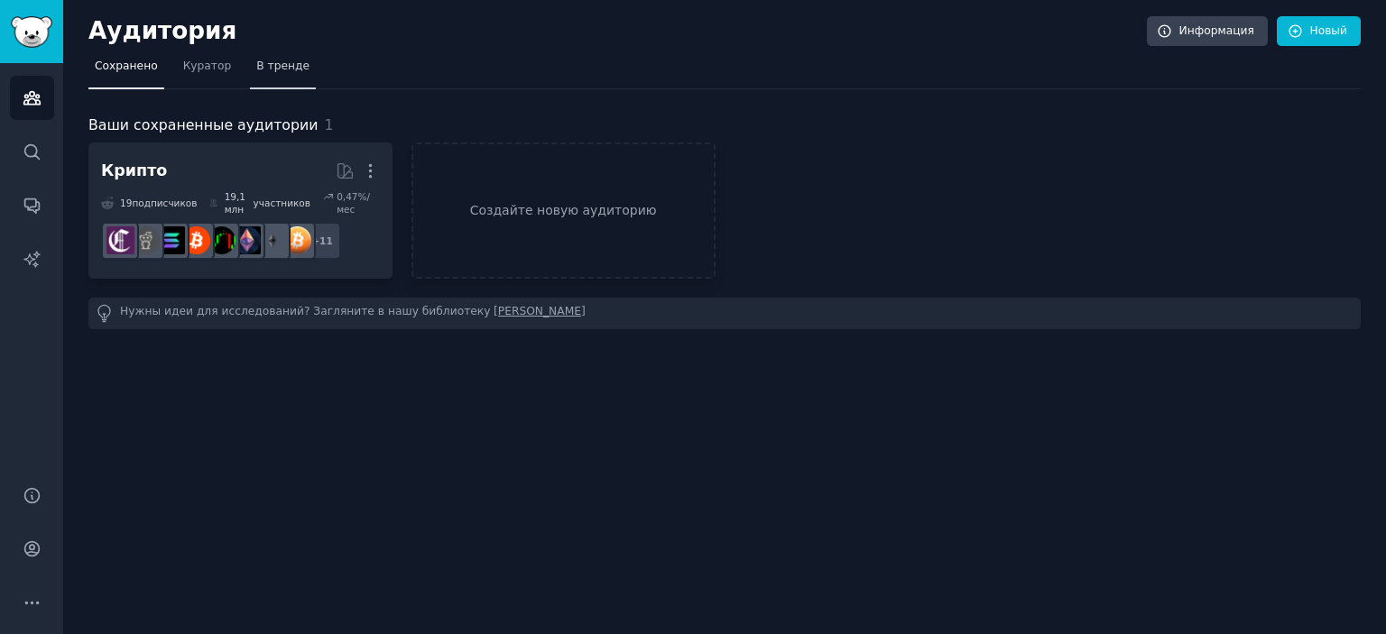
click at [264, 68] on font "В тренде" at bounding box center [282, 66] width 53 height 13
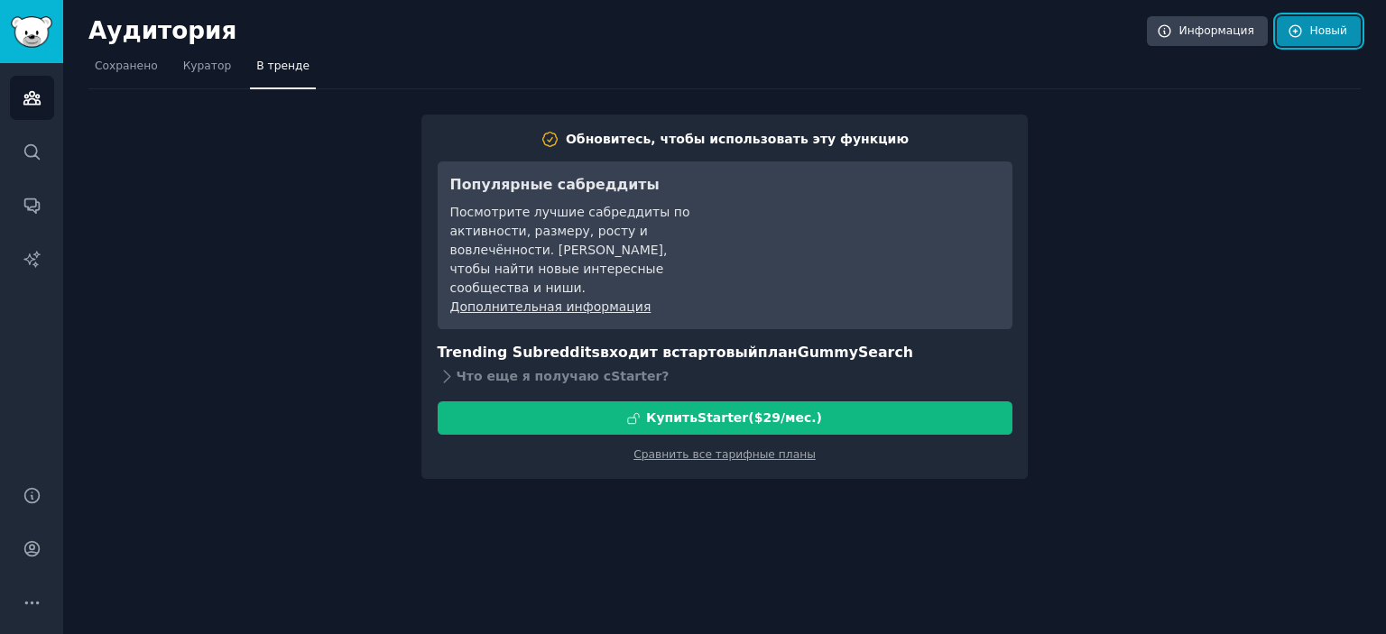
click at [1335, 35] on font "Новый" at bounding box center [1328, 30] width 38 height 13
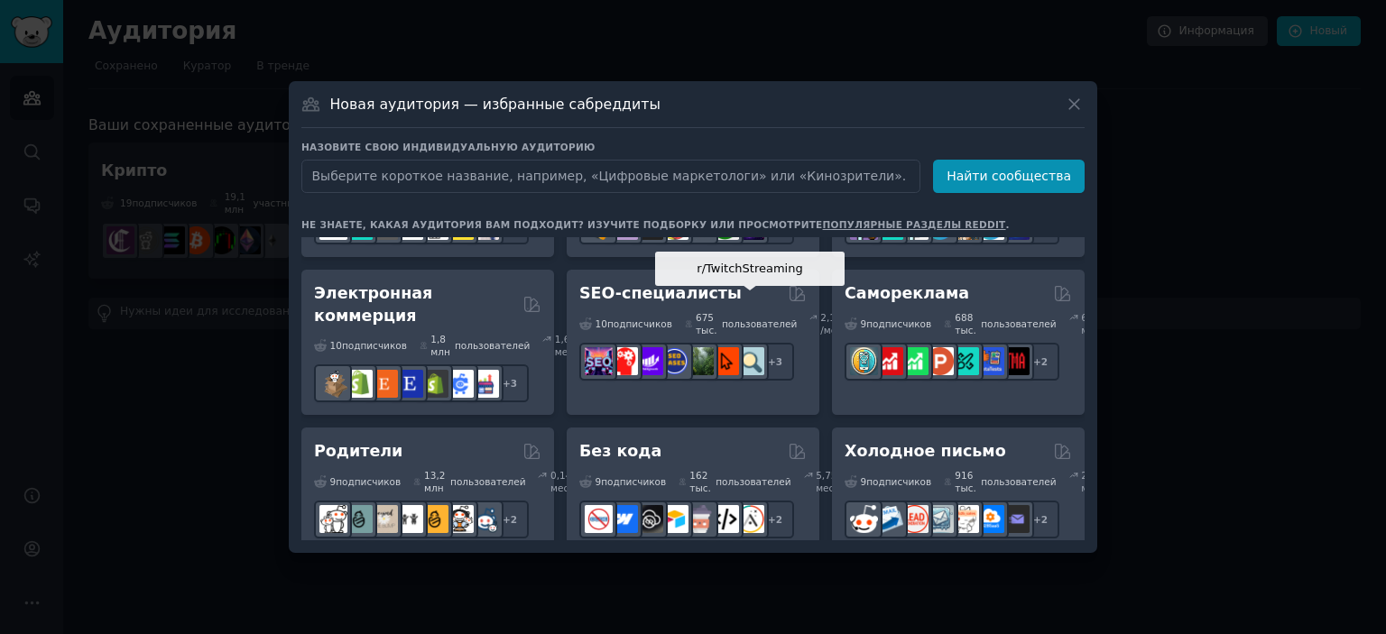
scroll to position [902, 0]
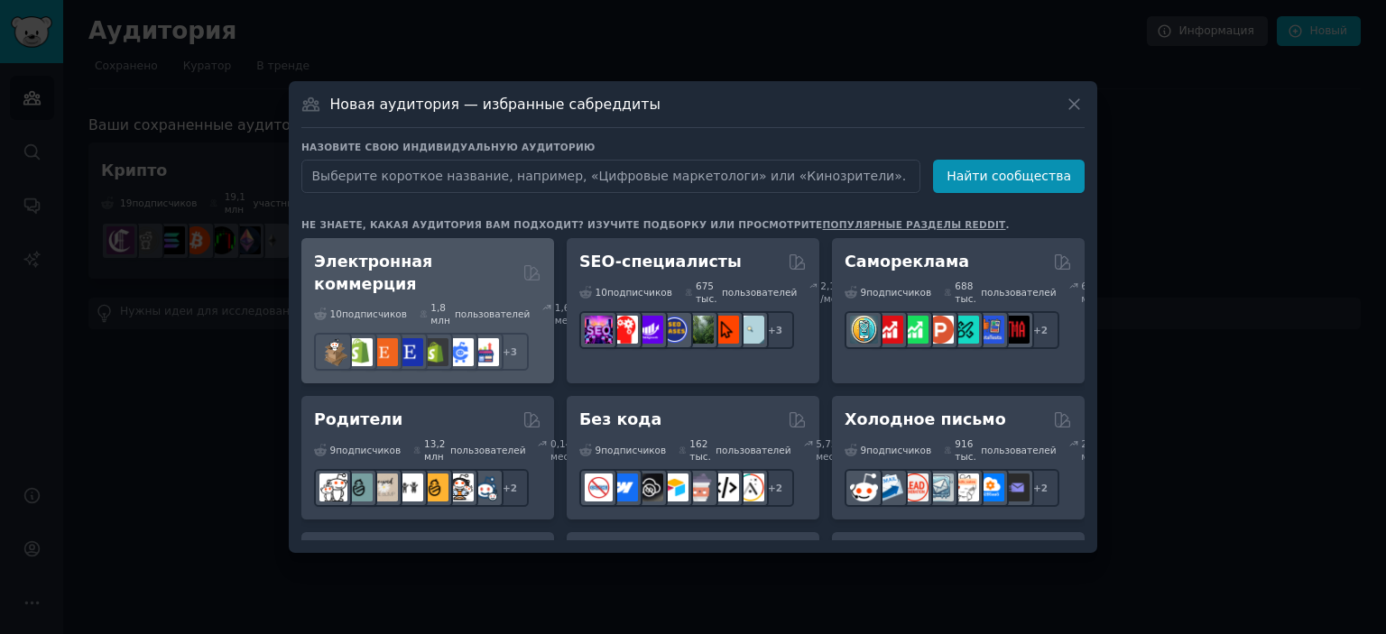
click at [432, 291] on font "Электронная коммерция" at bounding box center [373, 273] width 118 height 41
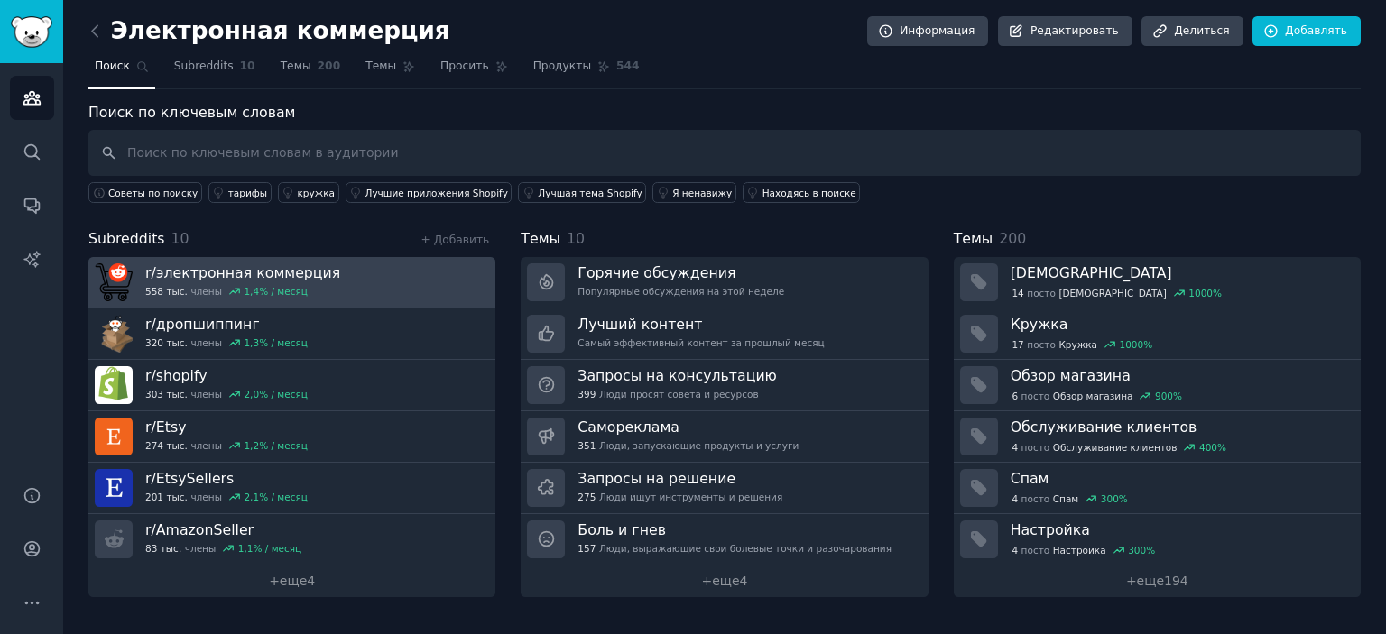
click at [386, 284] on link "r/ электронная коммерция 558 тыс. члены 1,4 % / месяц" at bounding box center [291, 282] width 407 height 51
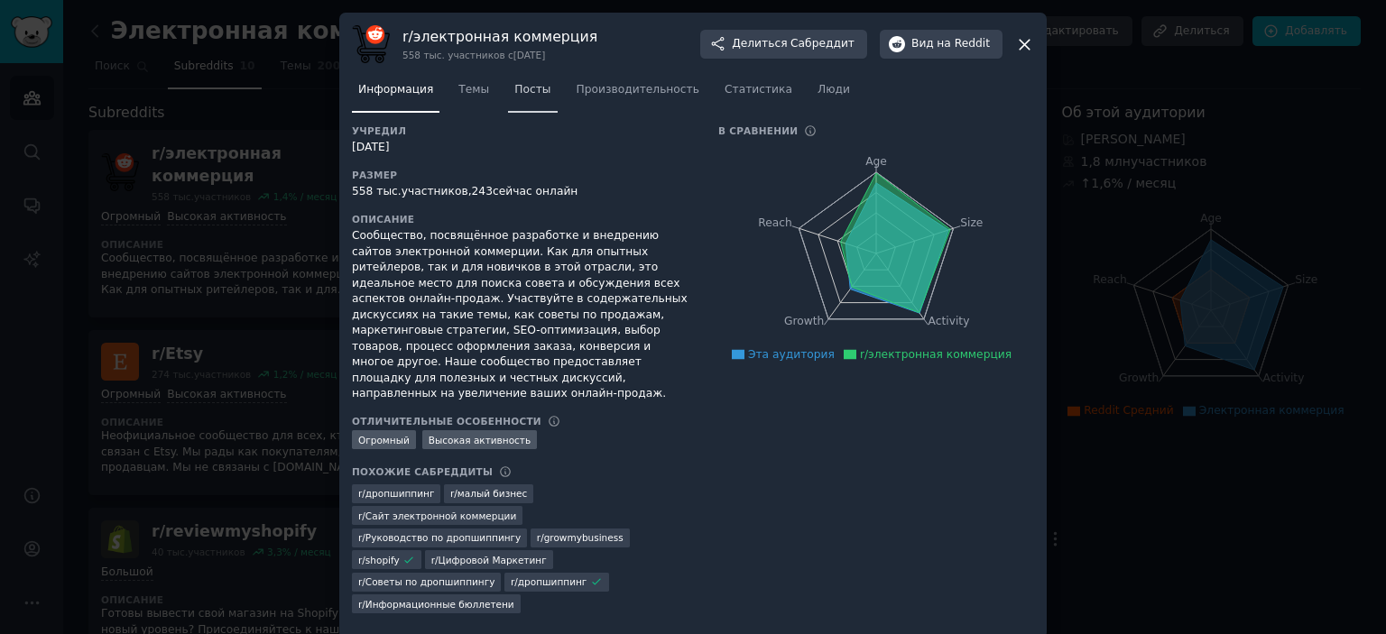
click at [530, 96] on font "Посты" at bounding box center [532, 89] width 36 height 13
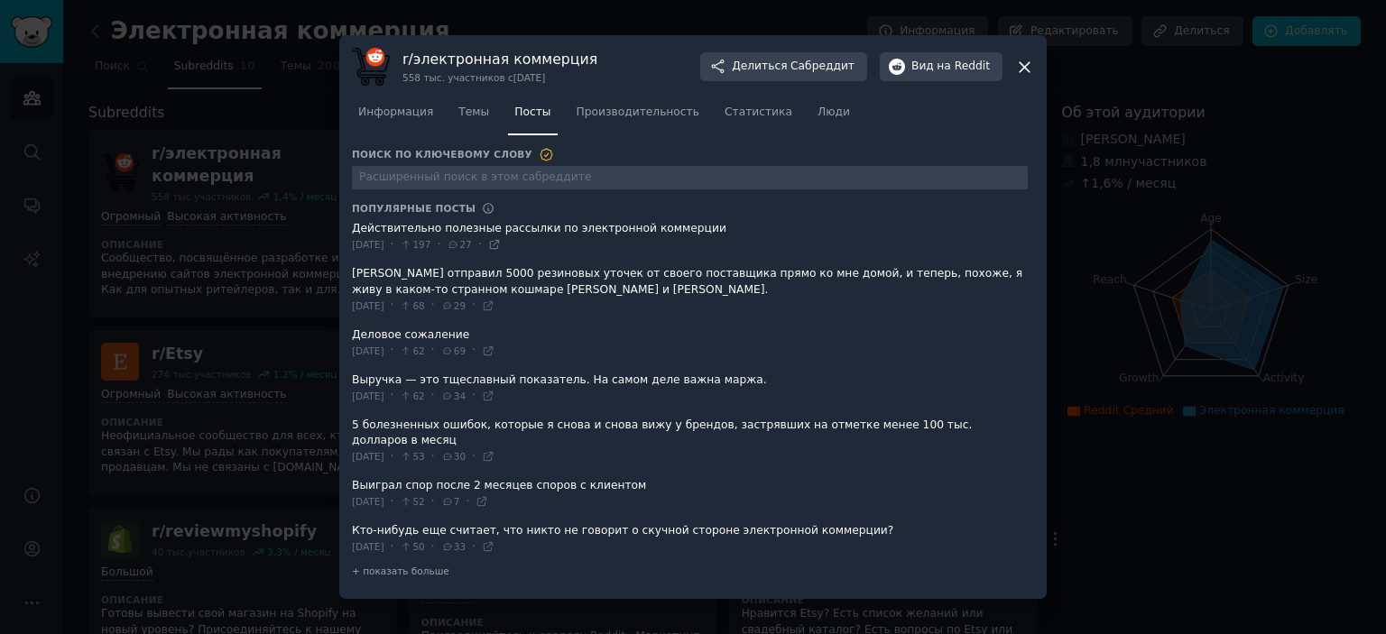
click at [498, 249] on icon at bounding box center [494, 245] width 8 height 8
click at [1025, 72] on icon at bounding box center [1024, 67] width 10 height 10
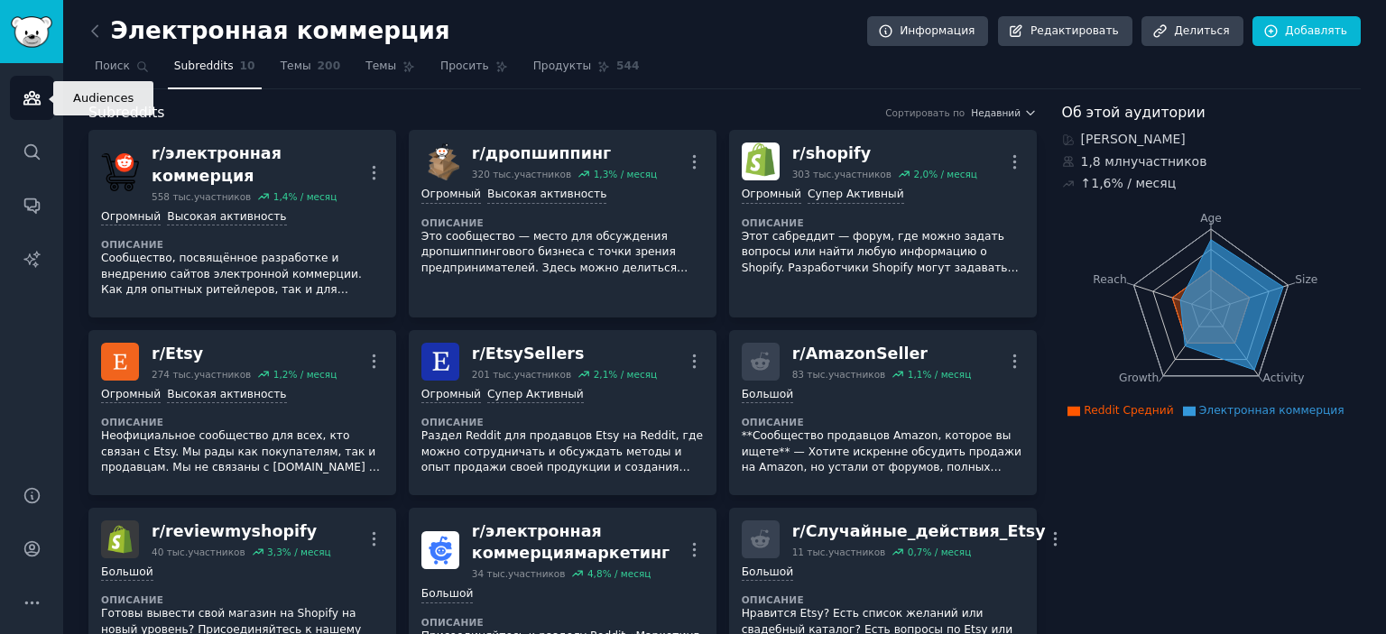
click at [36, 97] on icon "Боковая панель" at bounding box center [31, 98] width 16 height 13
